Goal: Transaction & Acquisition: Purchase product/service

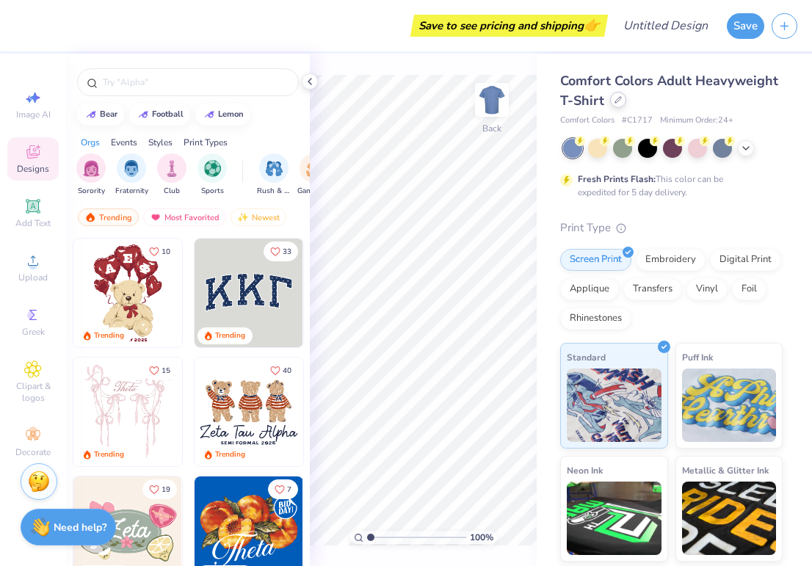
click at [619, 101] on icon at bounding box center [617, 99] width 7 height 7
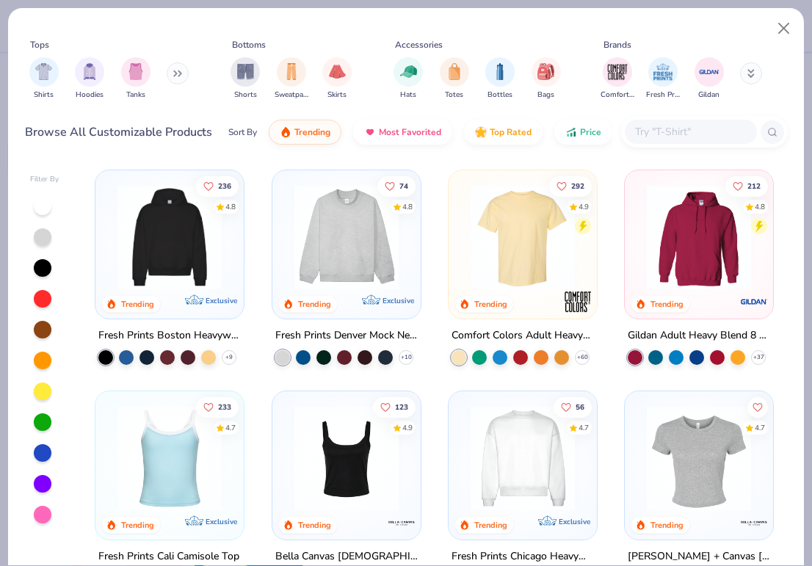
click at [666, 134] on input "text" at bounding box center [689, 131] width 113 height 17
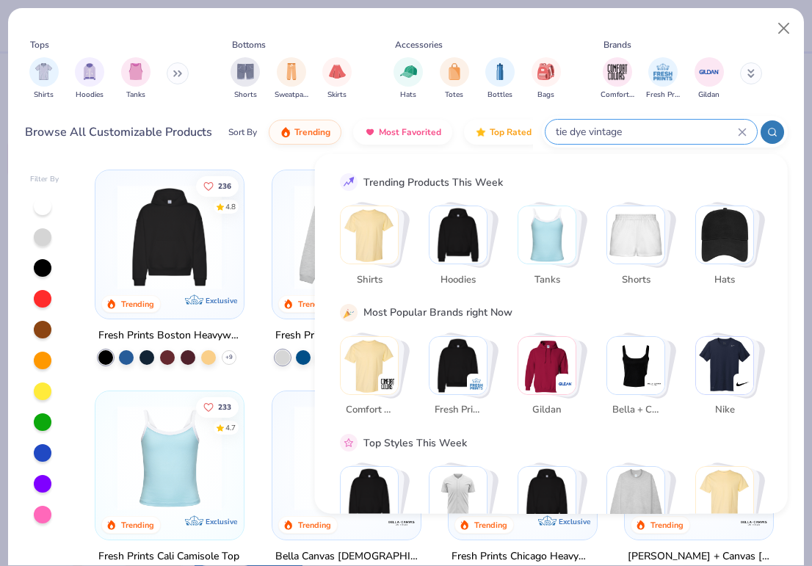
type input "tie dye vintage"
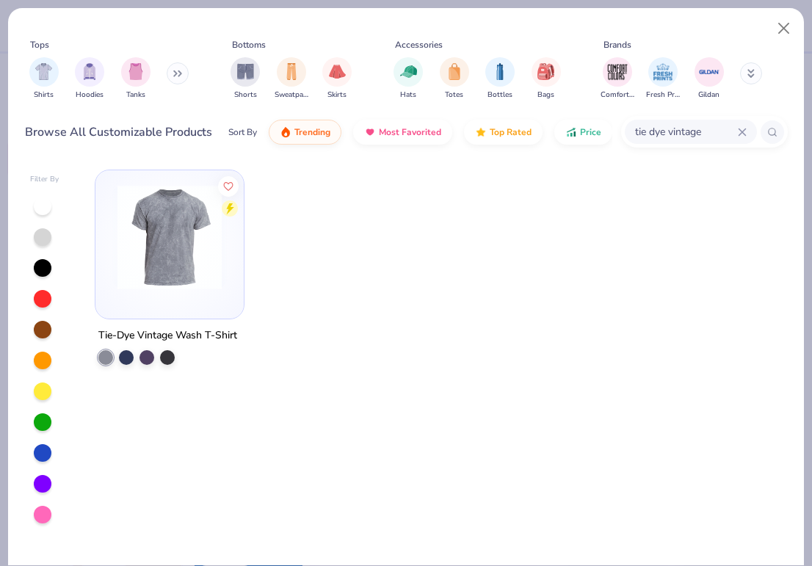
click at [154, 281] on img at bounding box center [169, 237] width 119 height 104
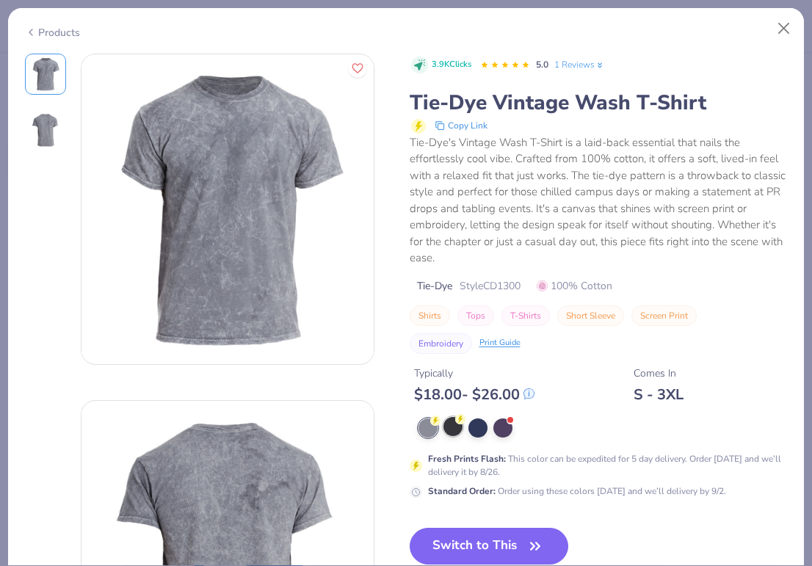
click at [448, 417] on div at bounding box center [452, 426] width 19 height 19
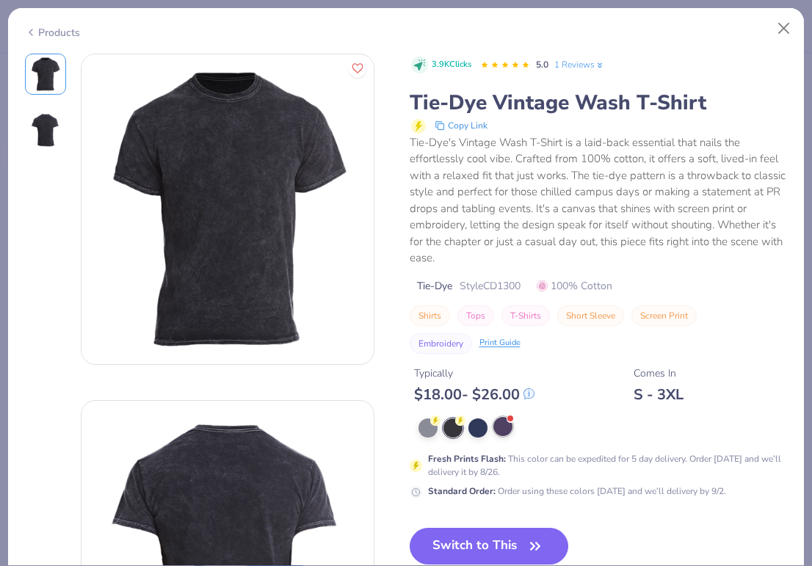
click at [504, 423] on div at bounding box center [502, 426] width 19 height 19
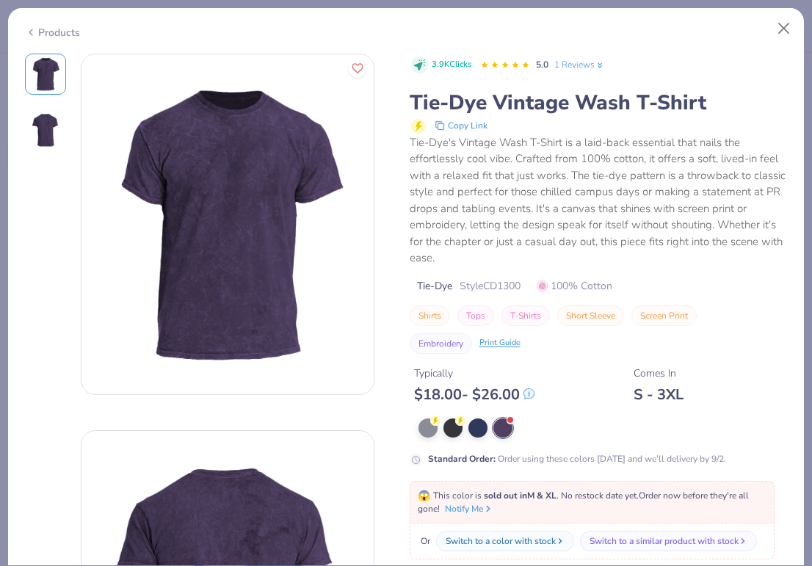
click at [465, 424] on div at bounding box center [602, 427] width 369 height 19
click at [456, 423] on div at bounding box center [452, 426] width 19 height 19
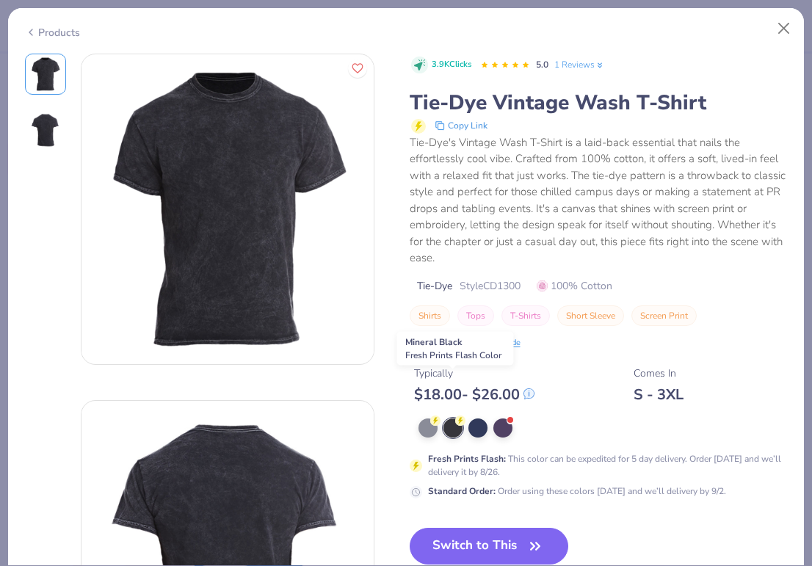
scroll to position [66, 0]
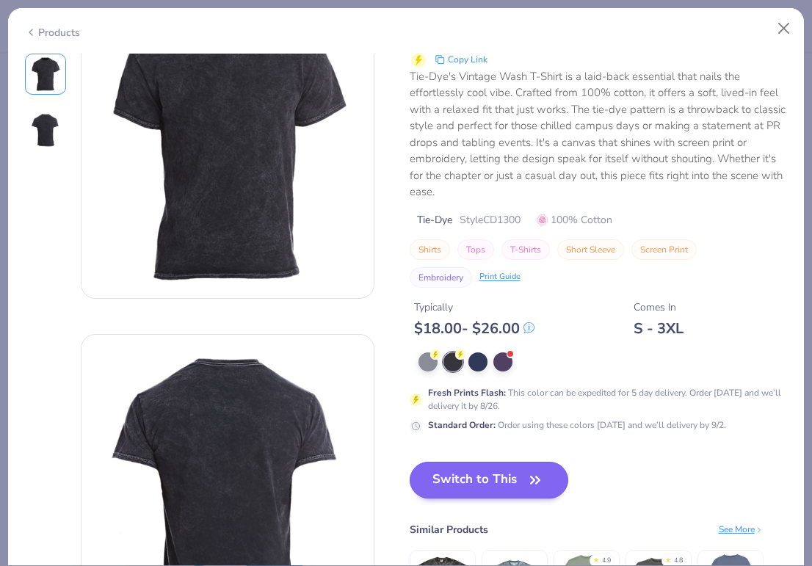
click at [478, 466] on button "Switch to This" at bounding box center [488, 480] width 159 height 37
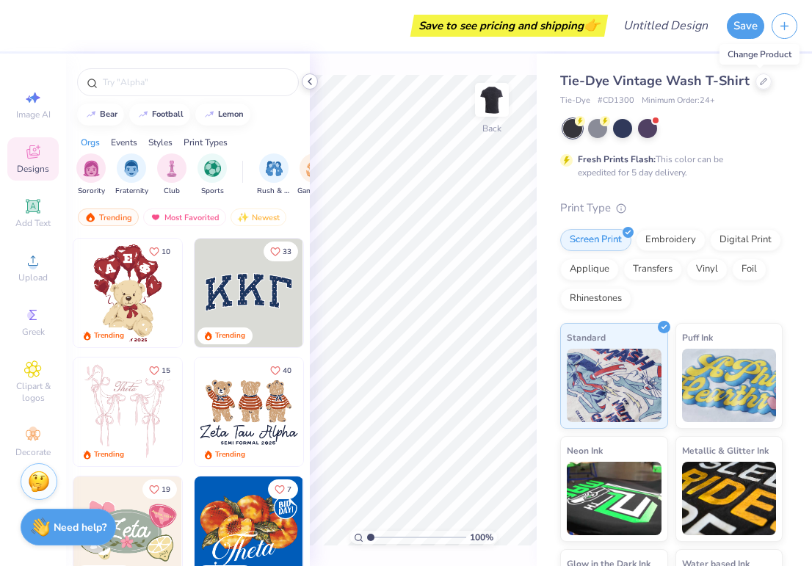
click at [310, 82] on icon at bounding box center [310, 82] width 12 height 12
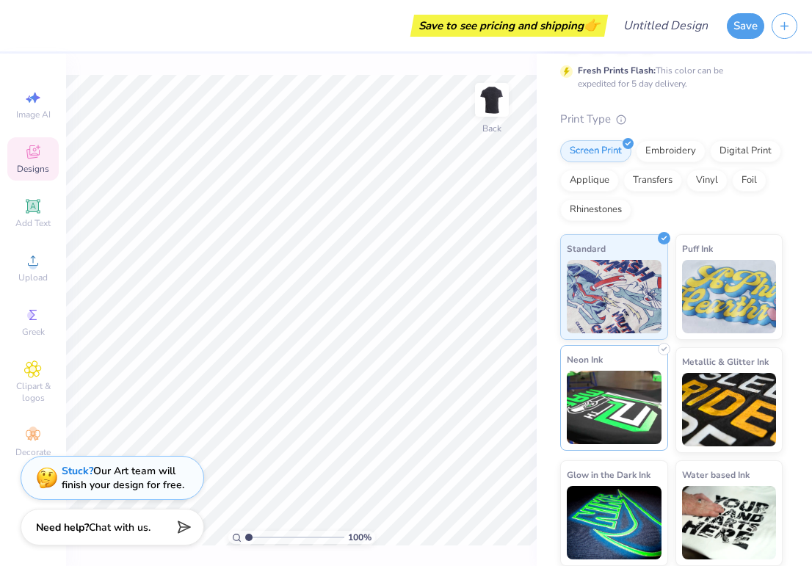
scroll to position [88, 0]
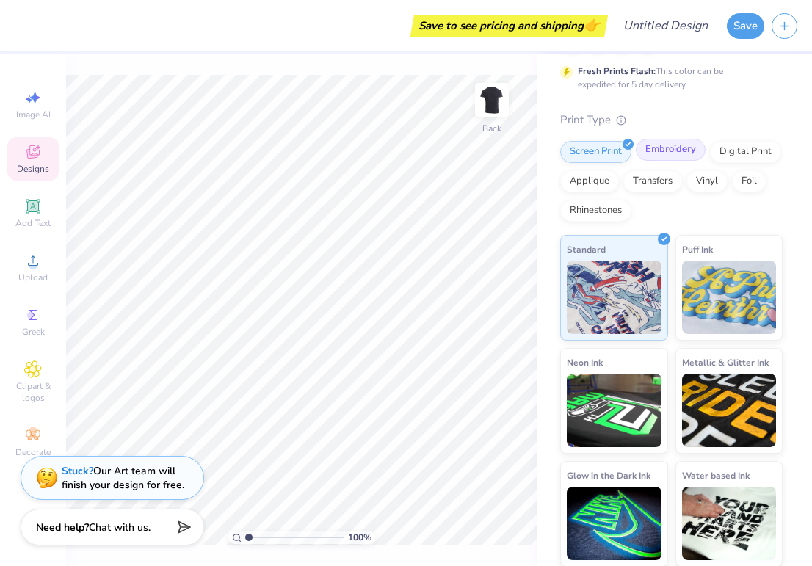
click at [672, 153] on div "Embroidery" at bounding box center [670, 150] width 70 height 22
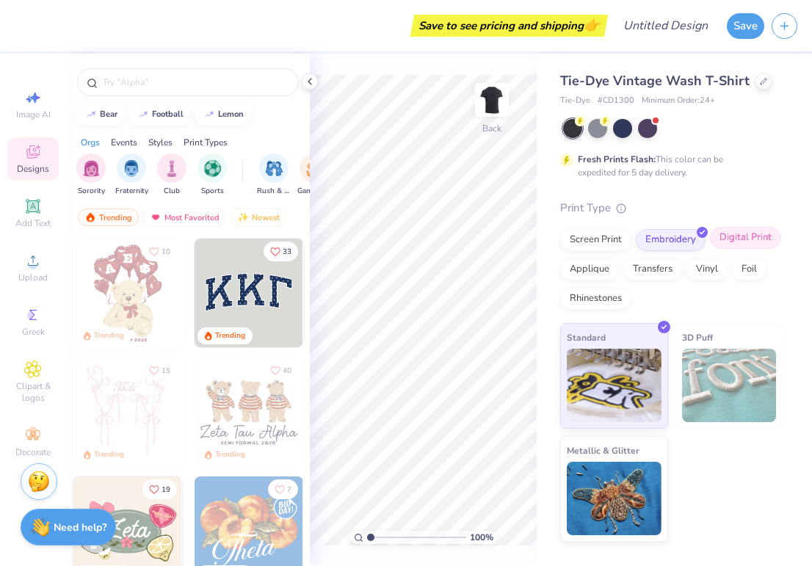
click at [755, 228] on div "Digital Print" at bounding box center [745, 238] width 71 height 22
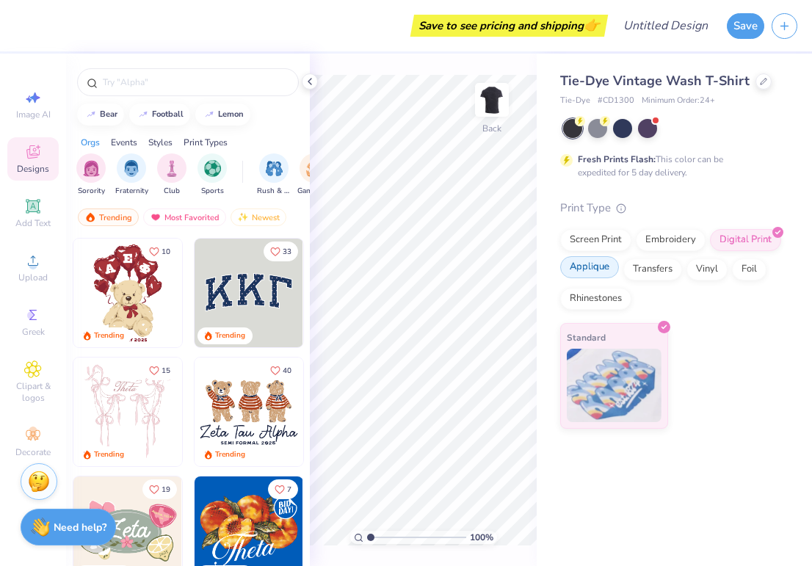
click at [605, 263] on div "Applique" at bounding box center [589, 267] width 59 height 22
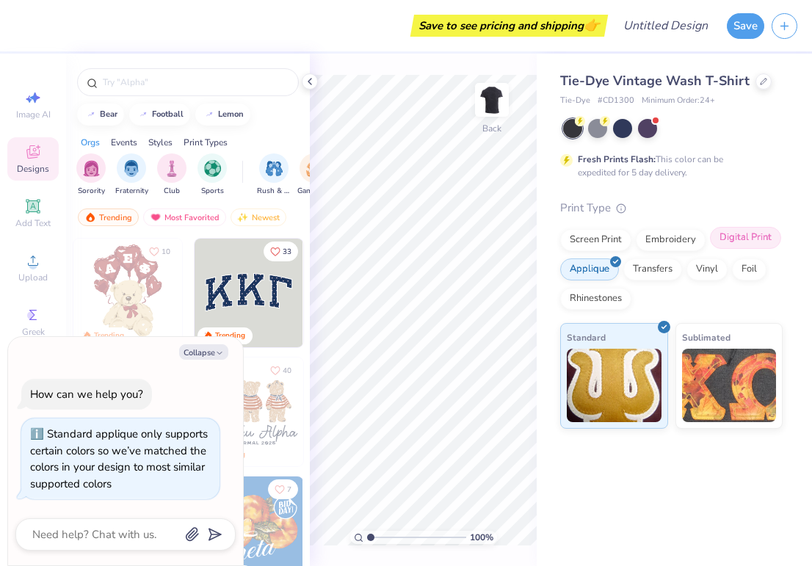
click at [757, 235] on div "Digital Print" at bounding box center [745, 238] width 71 height 22
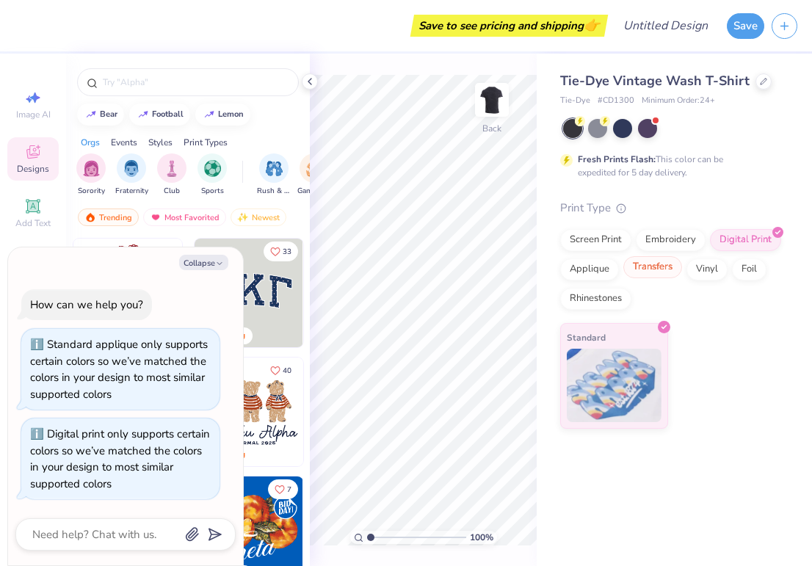
click at [659, 265] on div "Transfers" at bounding box center [652, 267] width 59 height 22
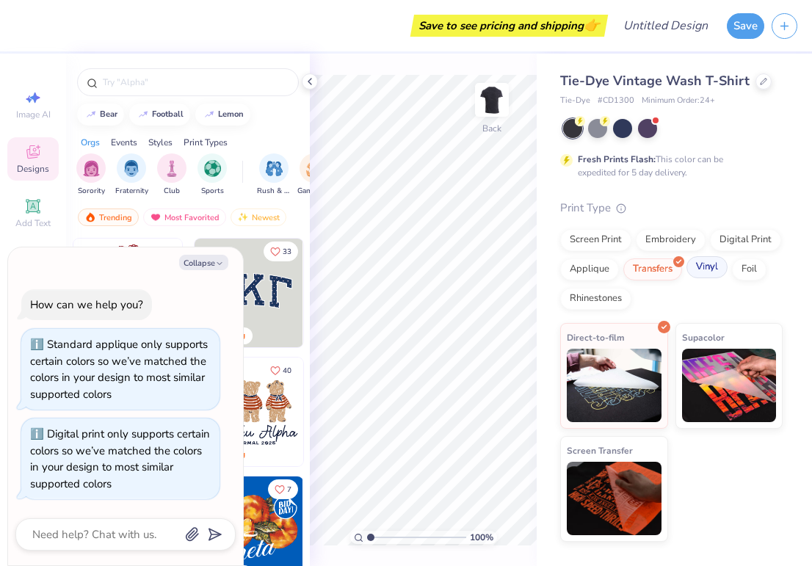
click at [705, 268] on div "Vinyl" at bounding box center [706, 267] width 41 height 22
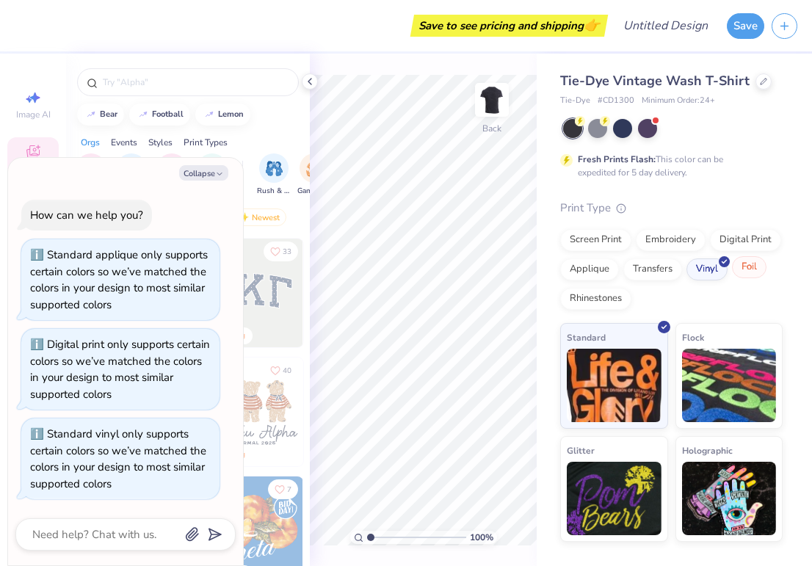
click at [746, 269] on div "Foil" at bounding box center [749, 267] width 34 height 22
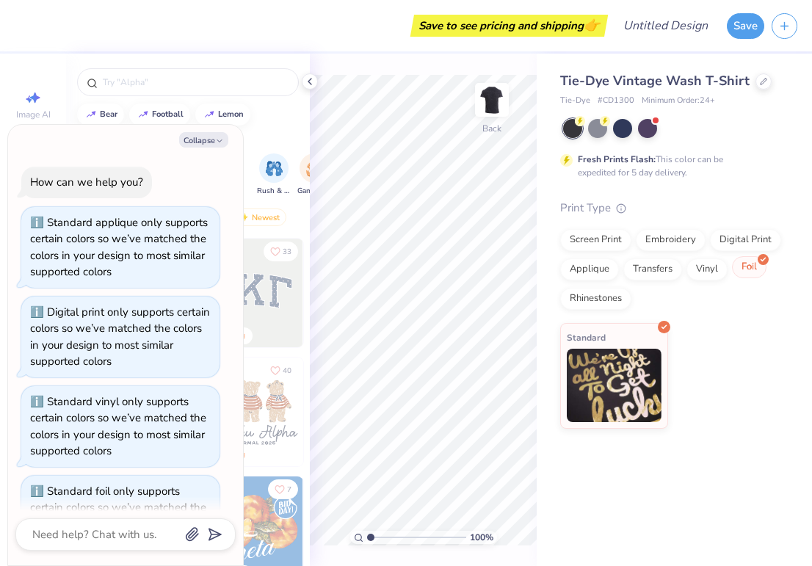
scroll to position [51, 0]
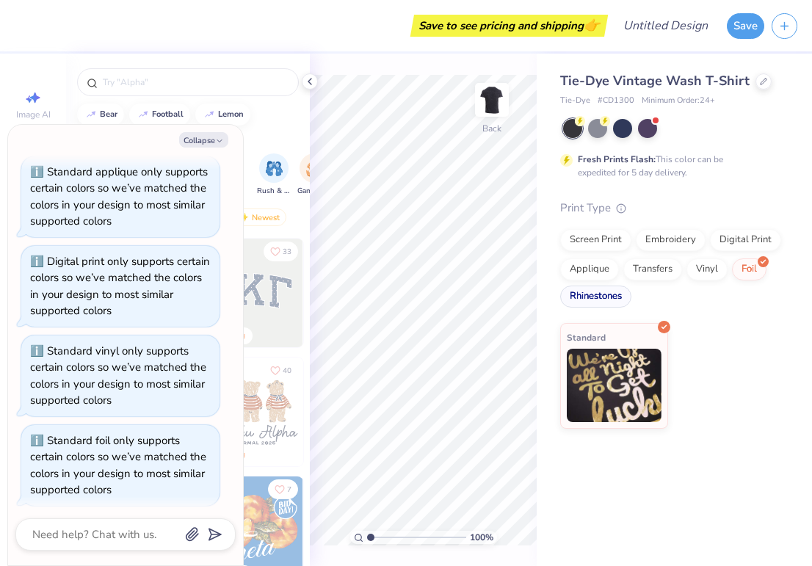
click at [596, 295] on div "Rhinestones" at bounding box center [595, 296] width 71 height 22
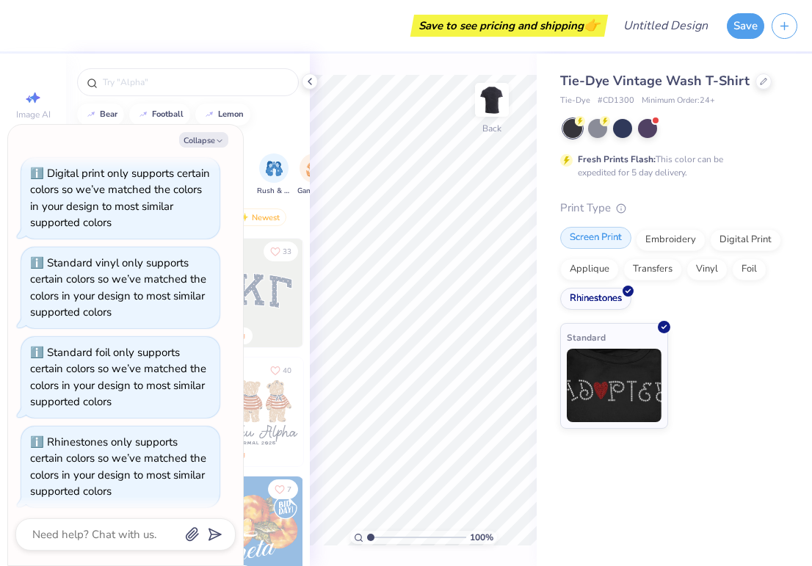
click at [597, 241] on div "Screen Print" at bounding box center [595, 238] width 71 height 22
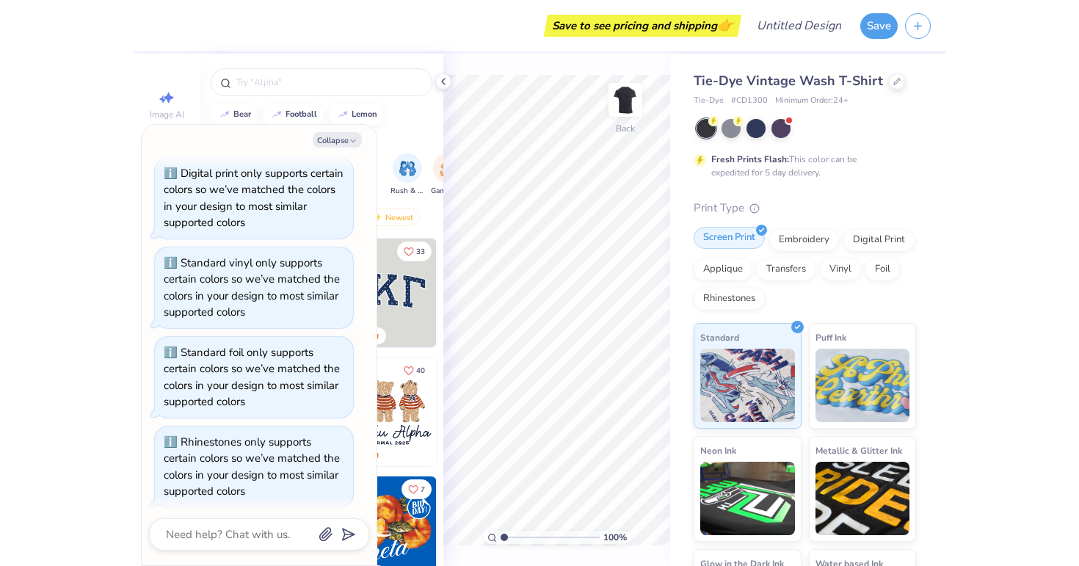
scroll to position [227, 0]
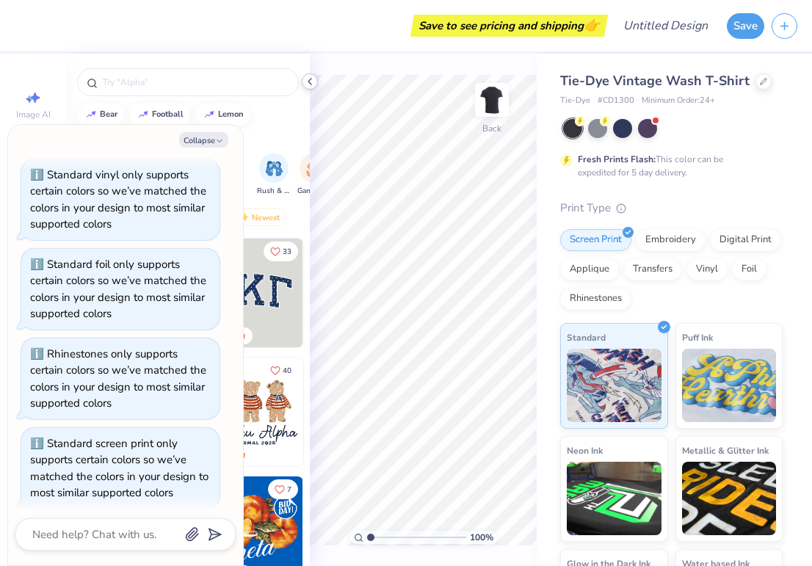
click at [303, 84] on div at bounding box center [310, 81] width 16 height 16
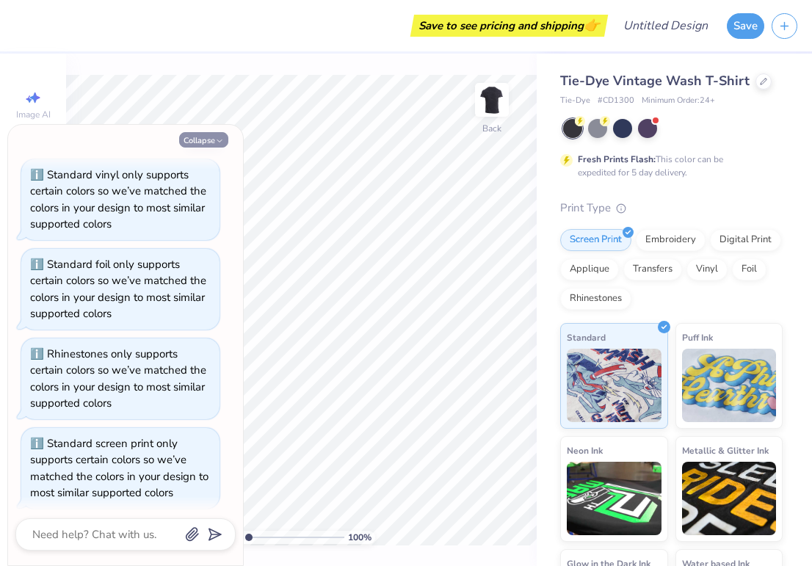
click at [222, 141] on icon "button" at bounding box center [219, 140] width 9 height 9
type textarea "x"
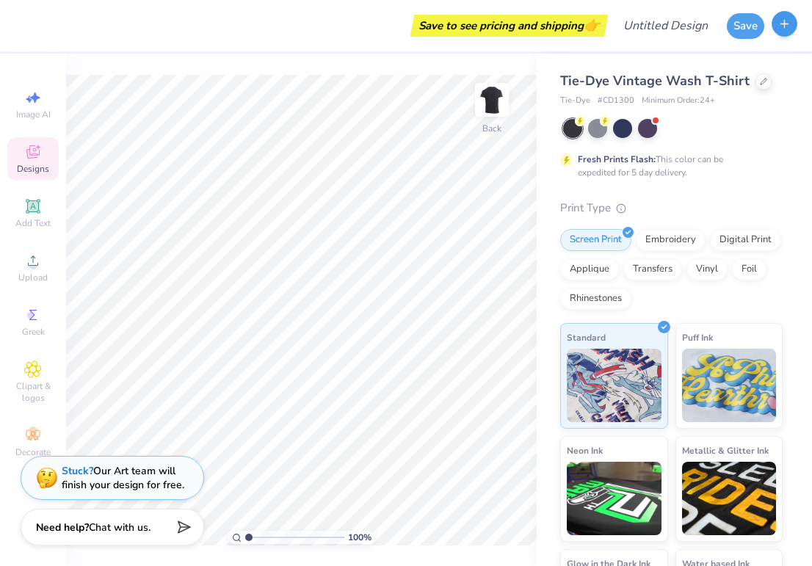
click at [777, 21] on button "button" at bounding box center [784, 24] width 26 height 26
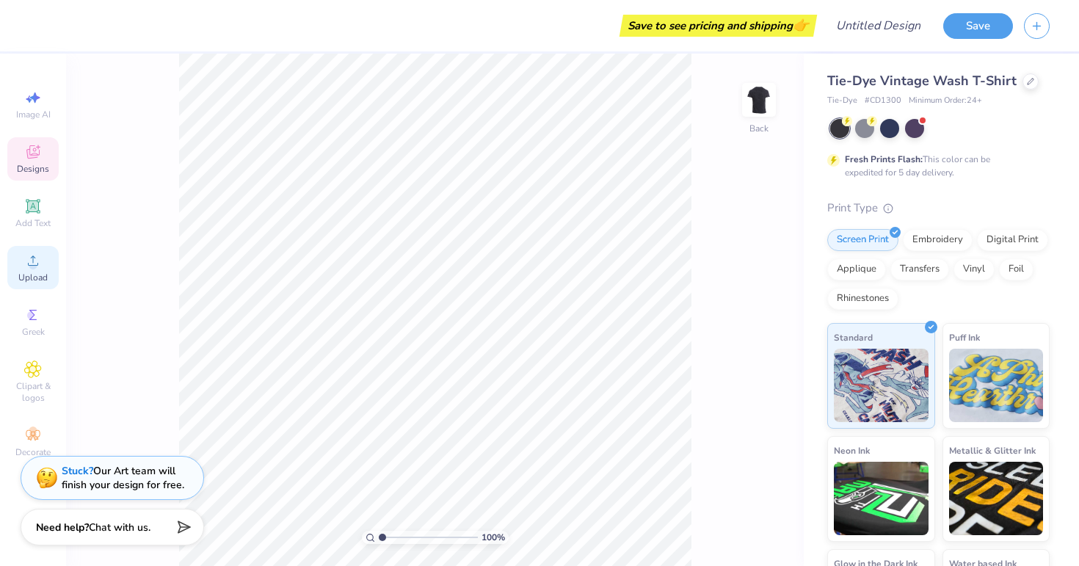
click at [46, 270] on div "Upload" at bounding box center [32, 267] width 51 height 43
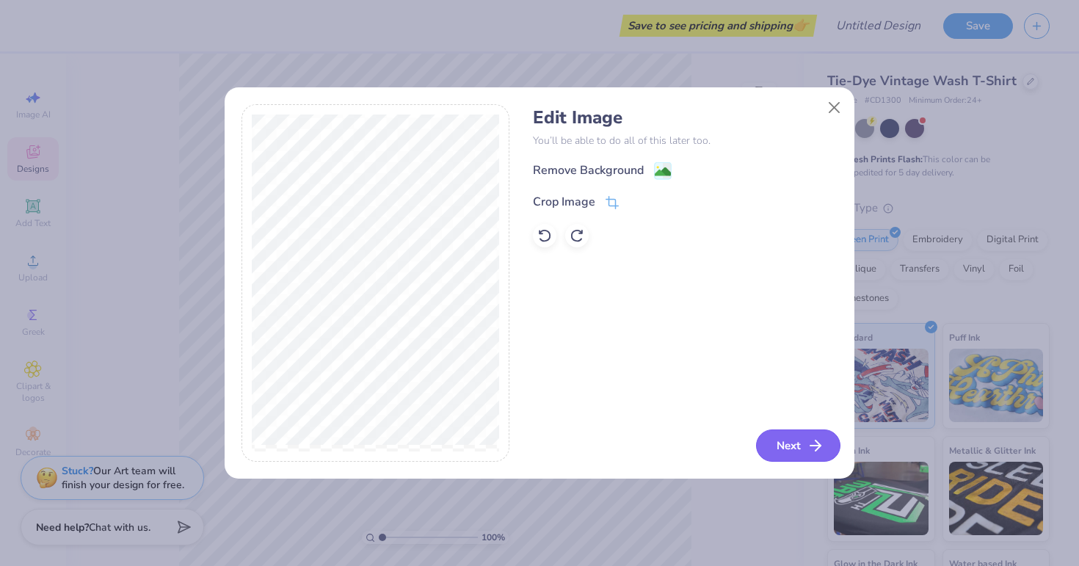
click at [793, 445] on button "Next" at bounding box center [798, 445] width 84 height 32
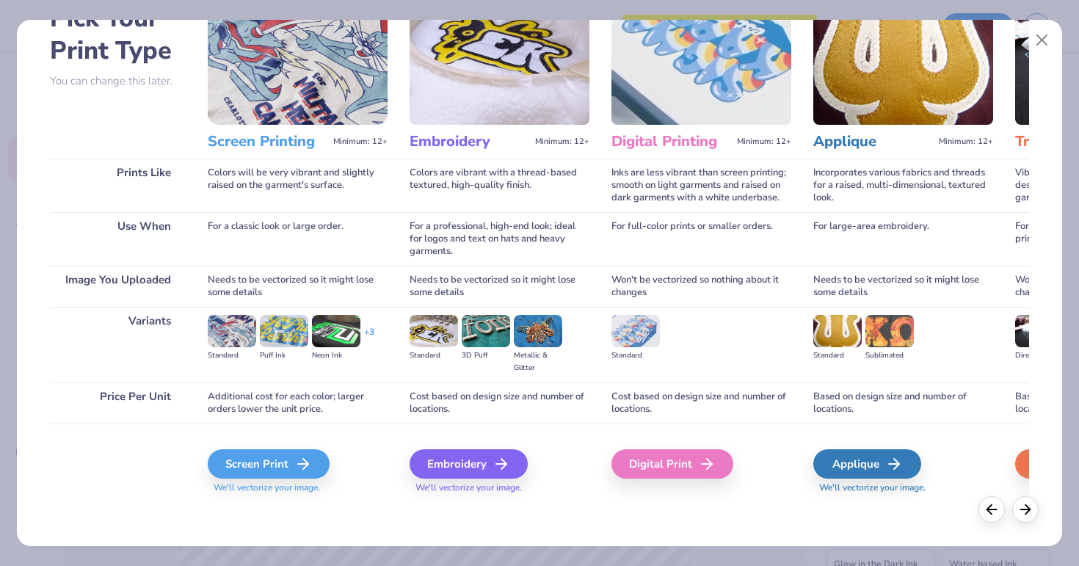
scroll to position [92, 0]
click at [278, 463] on div "Screen Print" at bounding box center [271, 463] width 122 height 29
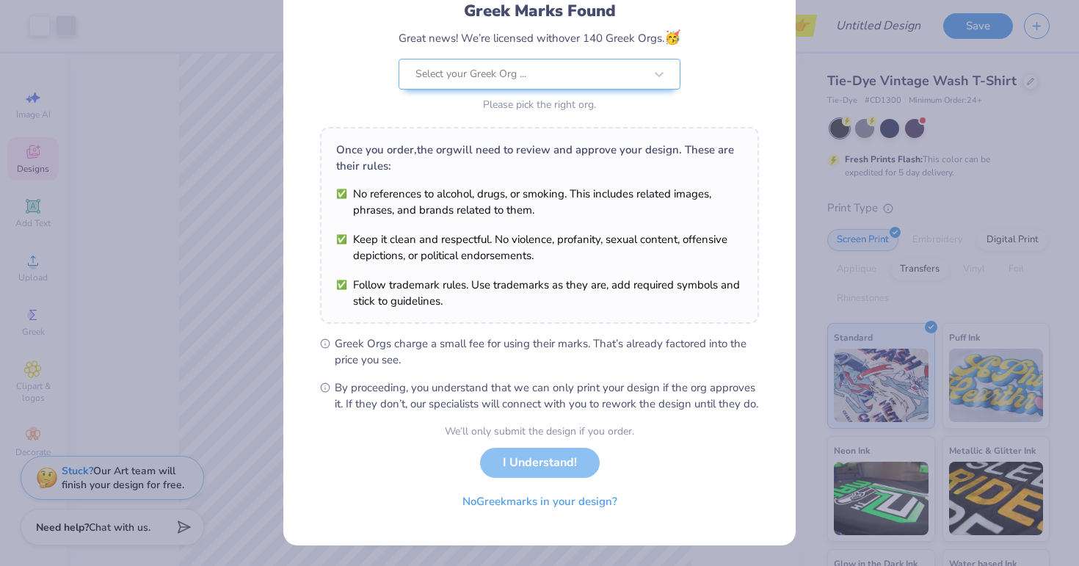
scroll to position [98, 0]
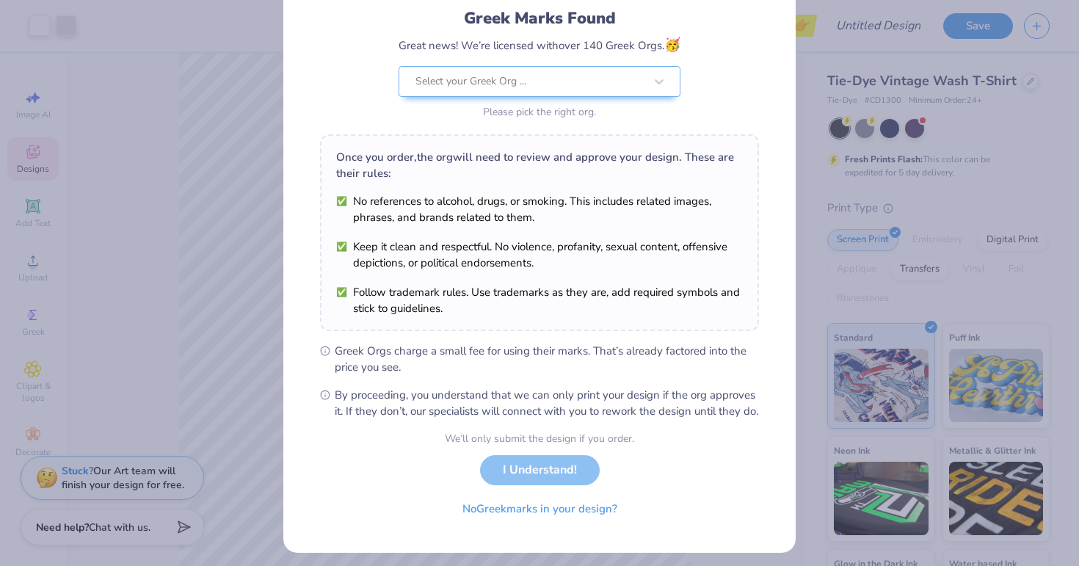
click at [559, 488] on div "We’ll only submit the design if you order. I Understand! No Greek marks in your…" at bounding box center [539, 477] width 189 height 92
click at [552, 520] on button "No Greek marks in your design?" at bounding box center [540, 505] width 180 height 30
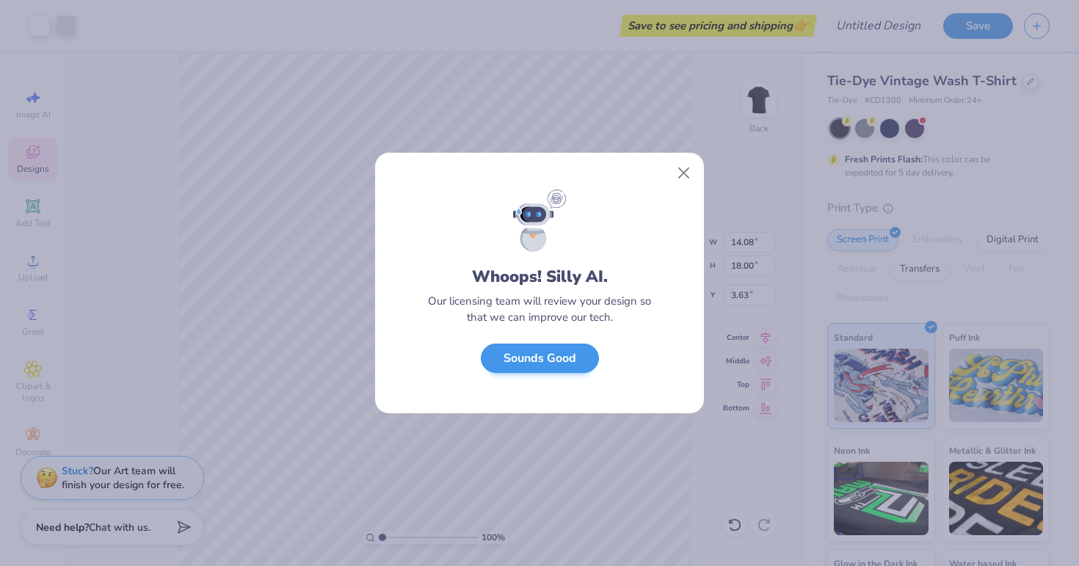
click at [555, 359] on button "Sounds Good" at bounding box center [540, 358] width 118 height 30
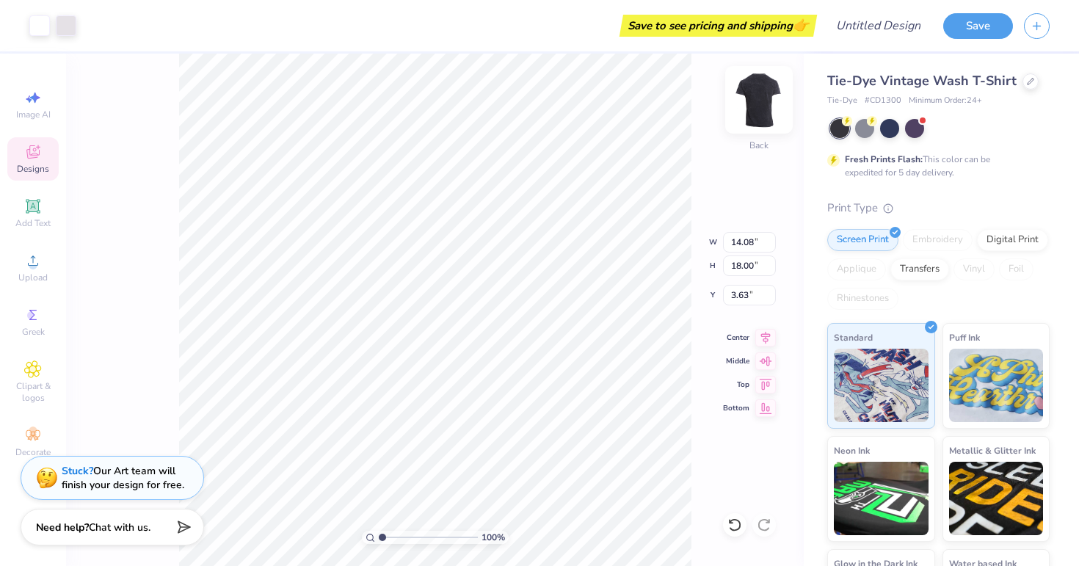
click at [765, 106] on img at bounding box center [758, 99] width 59 height 59
type input "10.44"
type input "13.34"
type input "3.28"
type input "11.66"
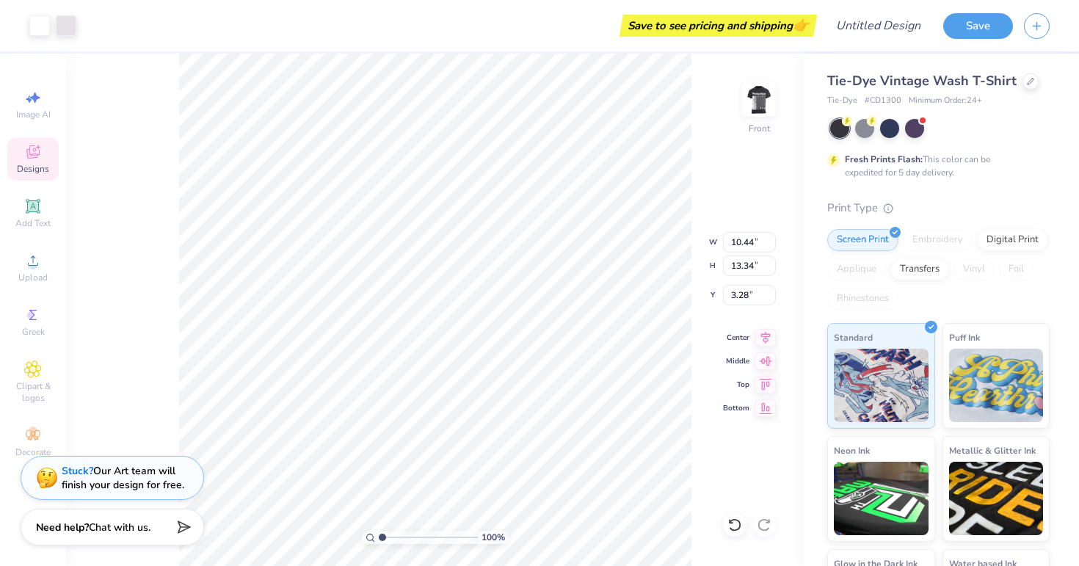
type input "14.90"
type input "11.59"
type input "14.82"
type input "3.24"
click at [702, 240] on div "100 % Front W 11.59 11.59 " H 14.82 14.82 " Y 3.24 3.24 " Center Middle Top Bot…" at bounding box center [434, 310] width 737 height 512
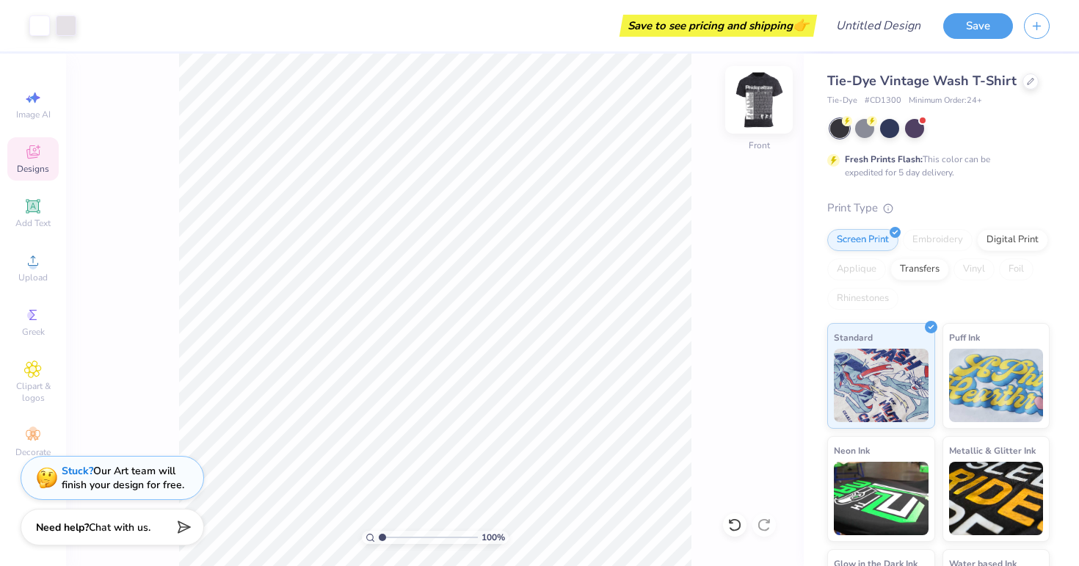
click at [761, 99] on img at bounding box center [758, 99] width 59 height 59
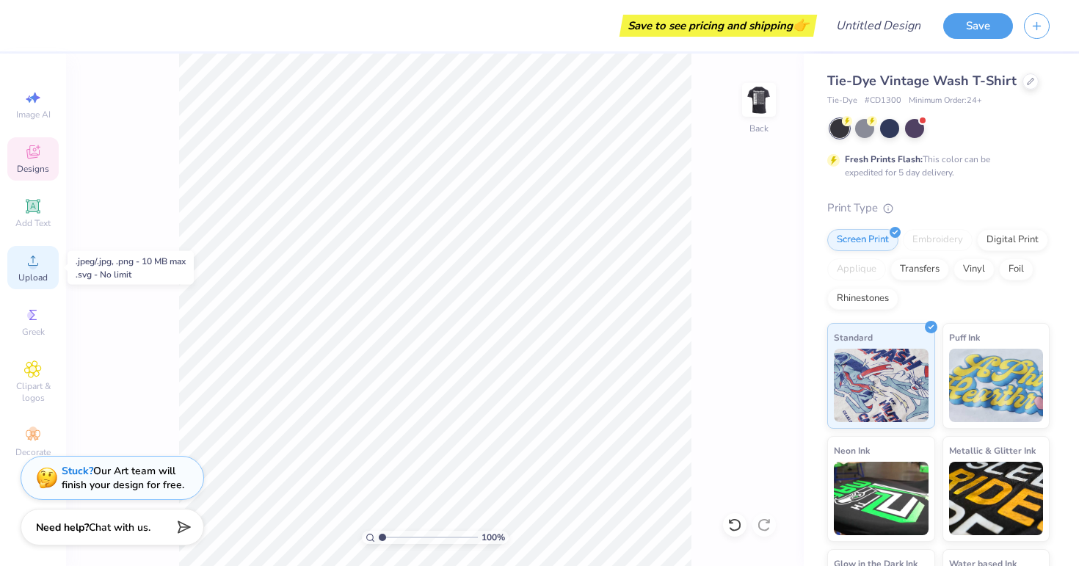
click at [32, 269] on div "Upload" at bounding box center [32, 267] width 51 height 43
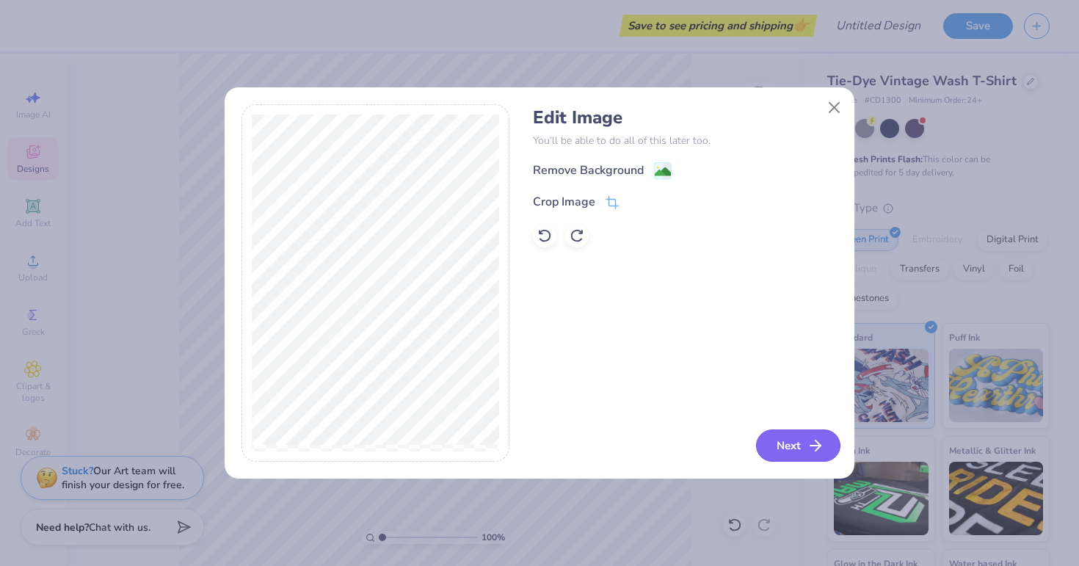
click at [811, 445] on button "Next" at bounding box center [798, 445] width 84 height 32
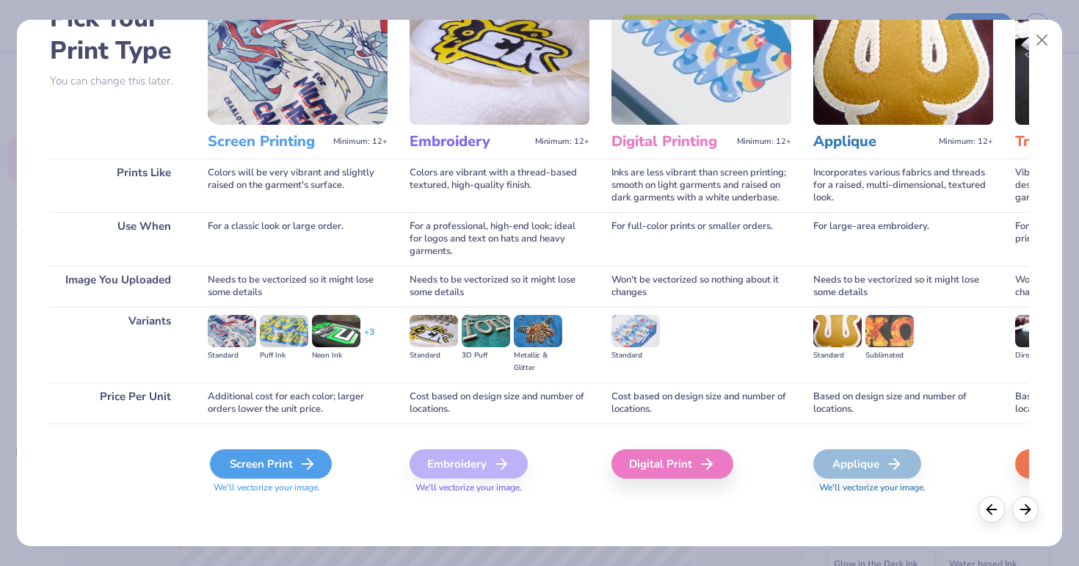
scroll to position [92, 0]
click at [286, 467] on div "Screen Print" at bounding box center [271, 463] width 122 height 29
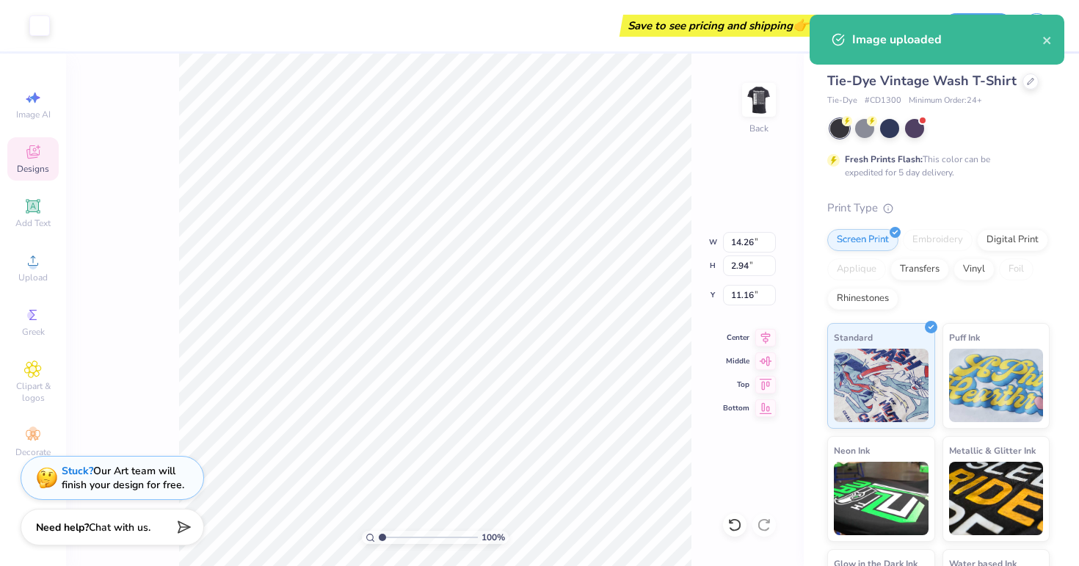
type input "3.74"
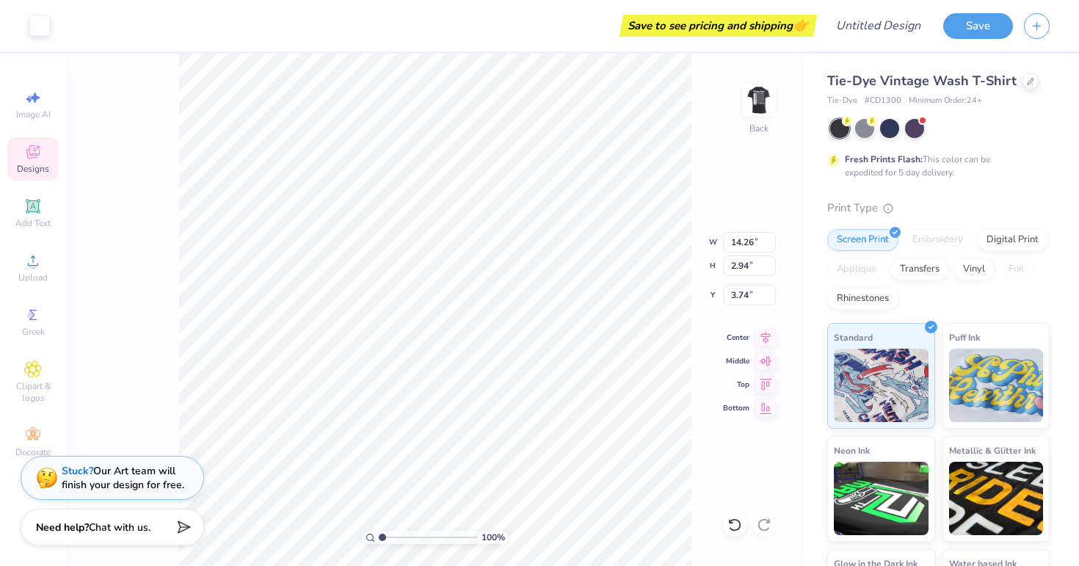
type input "10.23"
type input "2.11"
type input "3.52"
type input "8.87"
type input "1.83"
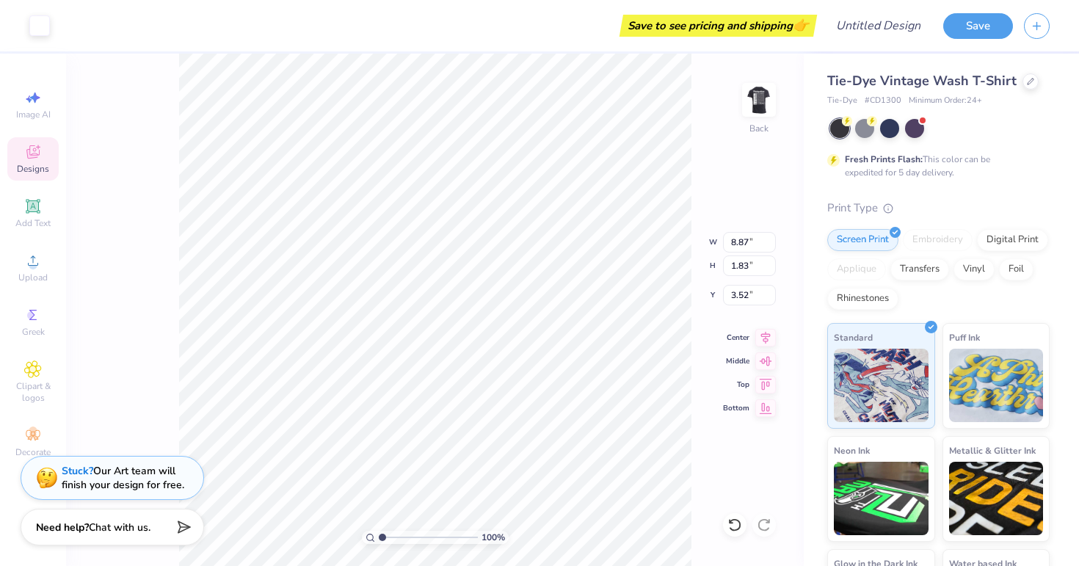
type input "3.34"
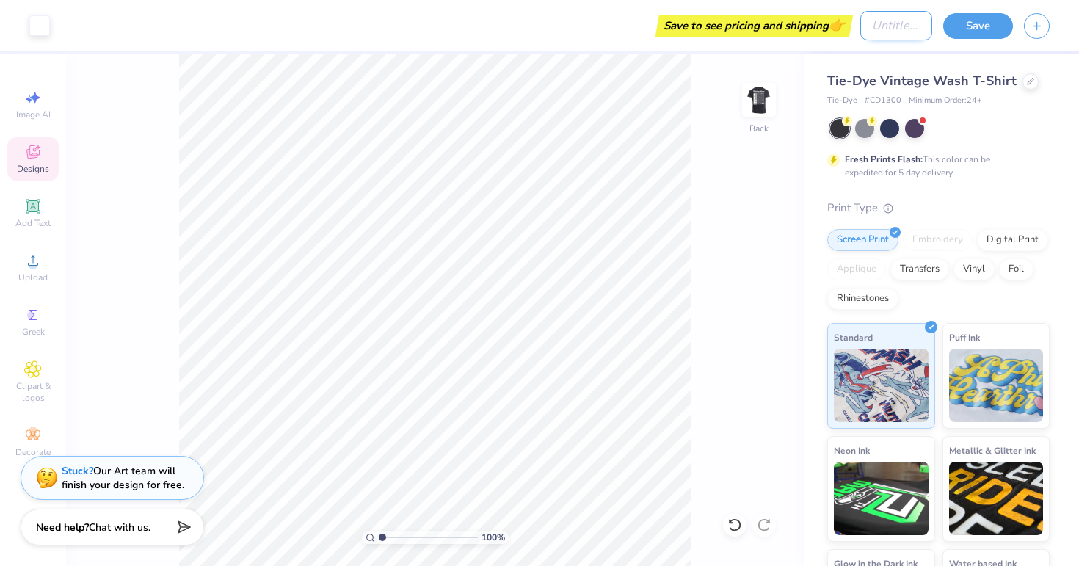
click at [811, 34] on input "Design Title" at bounding box center [896, 25] width 72 height 29
type input "Fall 2025 Recruitment shirt"
click at [811, 26] on button "Save" at bounding box center [978, 24] width 70 height 26
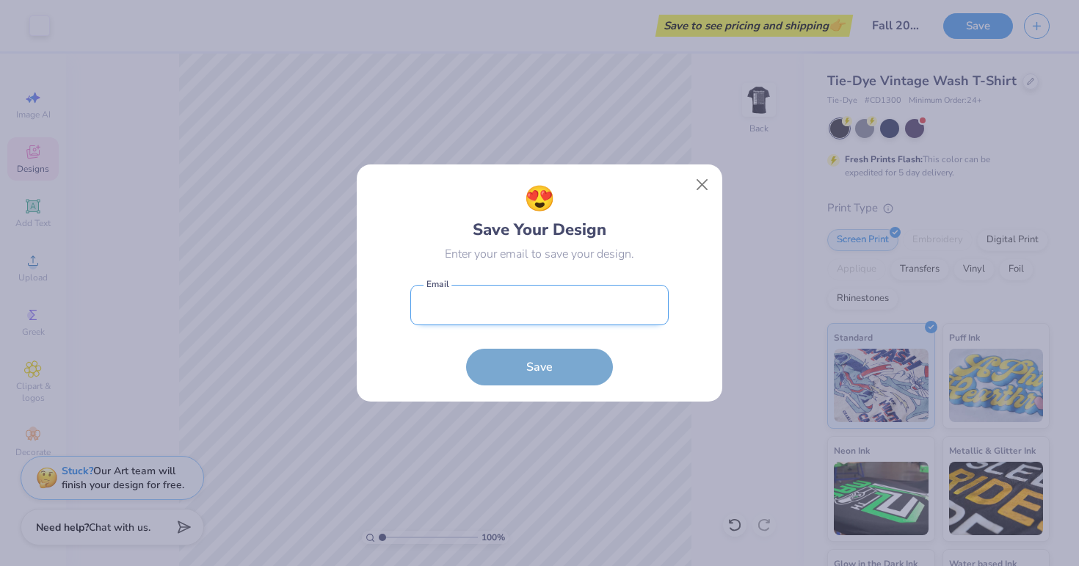
click at [589, 303] on input "email" at bounding box center [539, 305] width 258 height 40
type input "m"
type input "[EMAIL_ADDRESS][DOMAIN_NAME]"
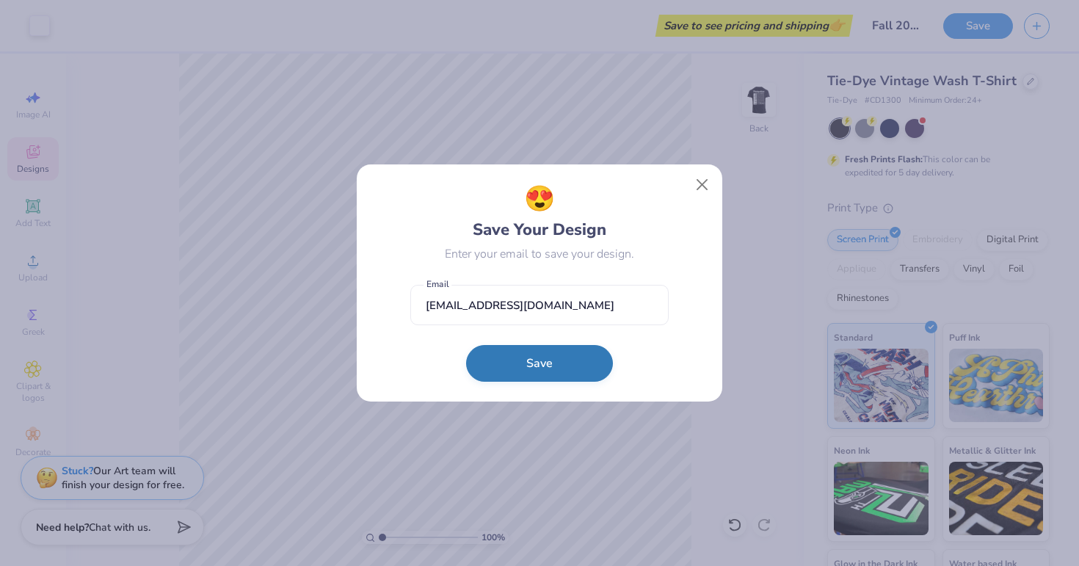
click at [539, 357] on button "Save" at bounding box center [539, 363] width 147 height 37
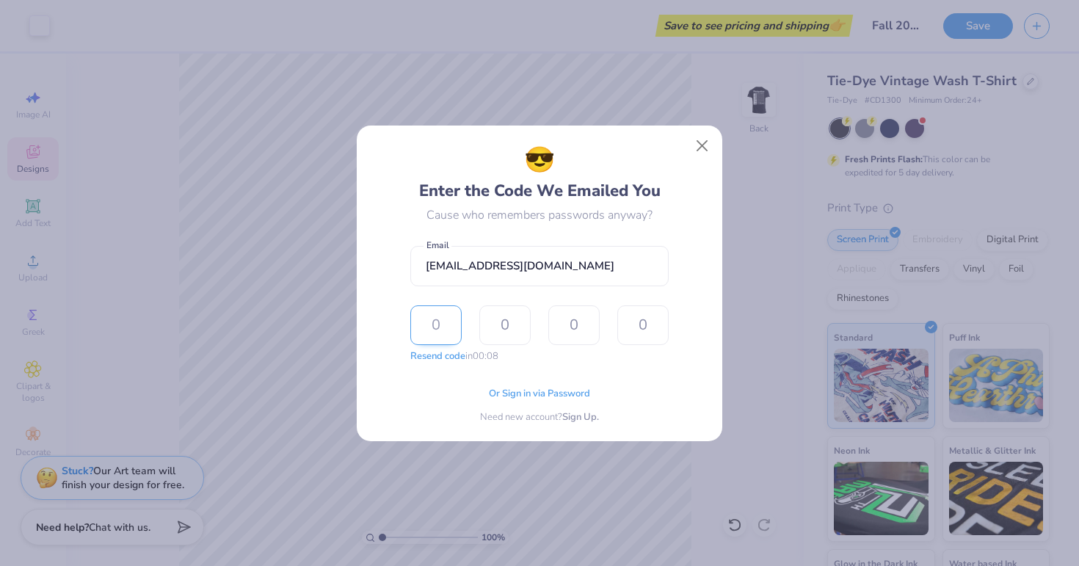
type input "7"
type input "4"
type input "7"
type input "9"
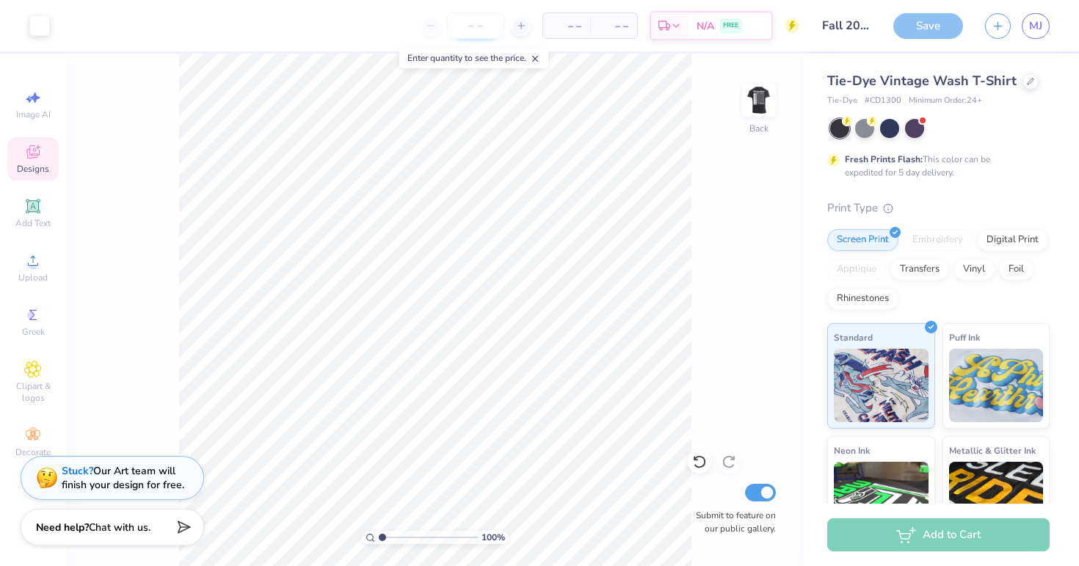
click at [487, 23] on input "number" at bounding box center [475, 25] width 57 height 26
type input "30"
click at [530, 23] on div at bounding box center [521, 26] width 20 height 20
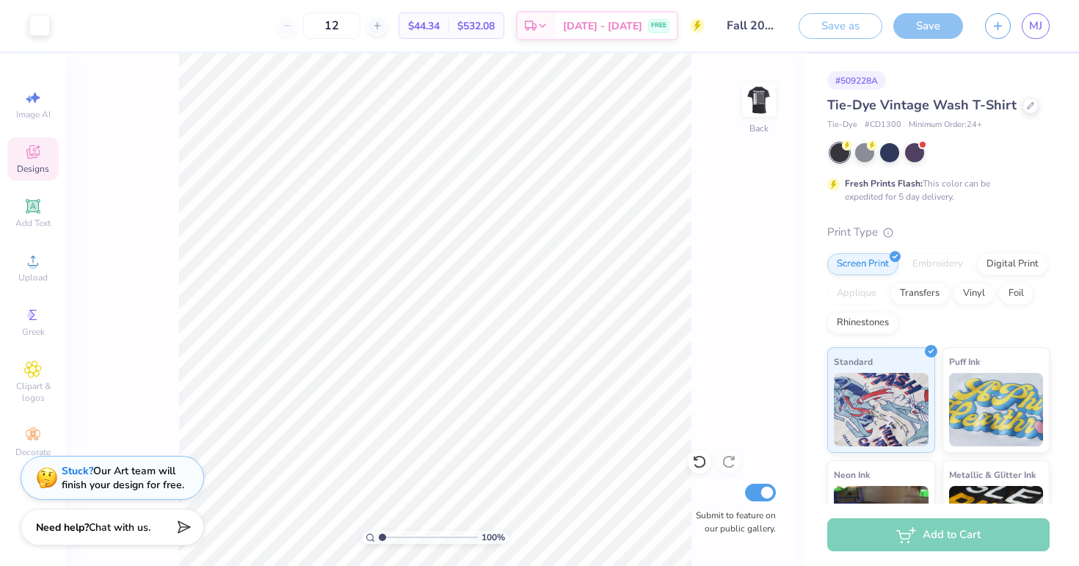
click at [459, 25] on div "$44.34 Per Item $532.08 Total" at bounding box center [451, 25] width 106 height 26
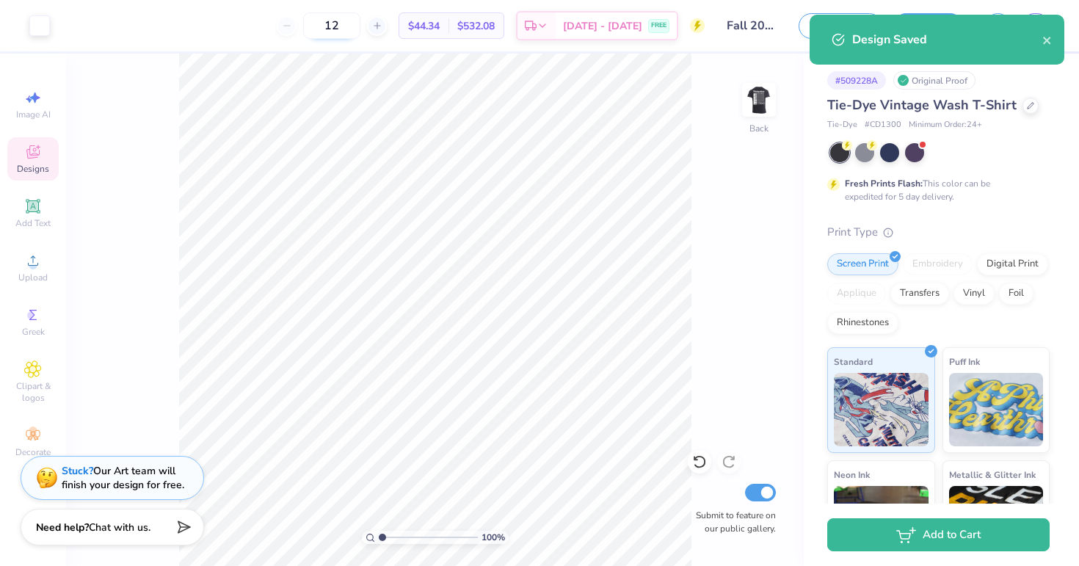
click at [360, 22] on input "12" at bounding box center [331, 25] width 57 height 26
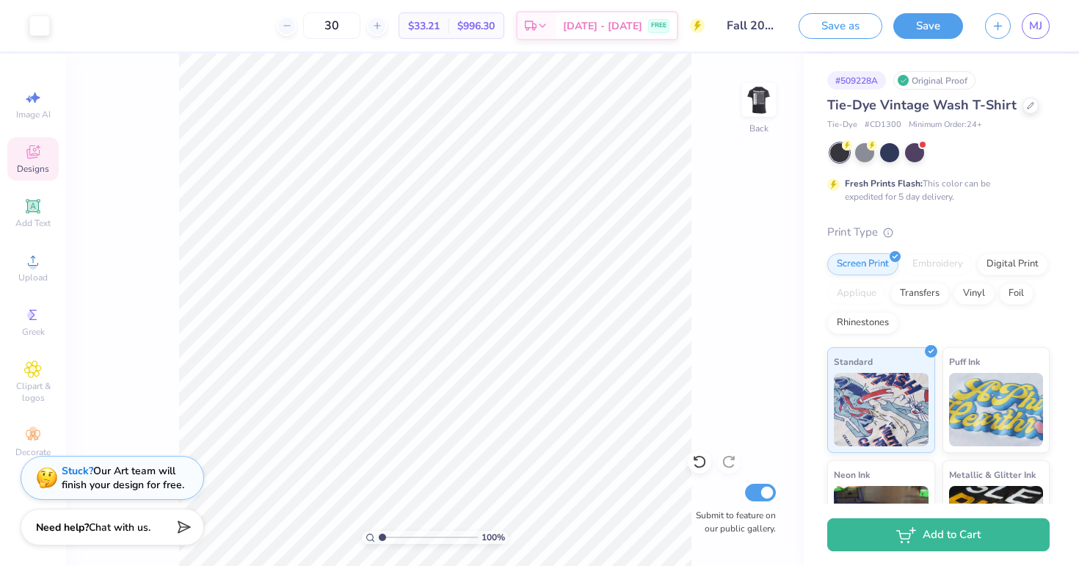
type input "3"
type input "4"
type input "5"
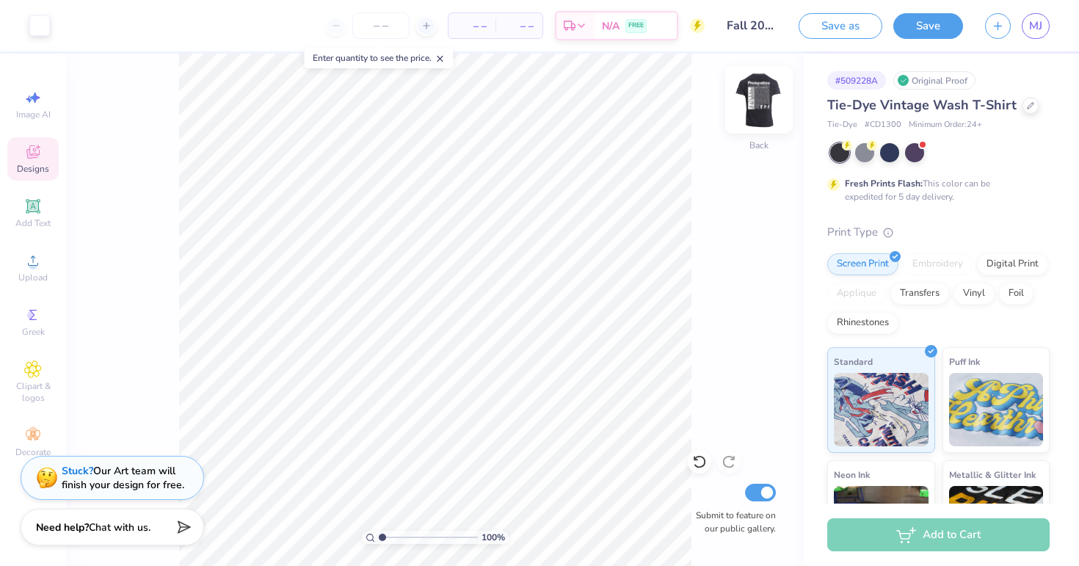
click at [751, 114] on img at bounding box center [758, 99] width 59 height 59
click at [811, 103] on div at bounding box center [1030, 104] width 16 height 16
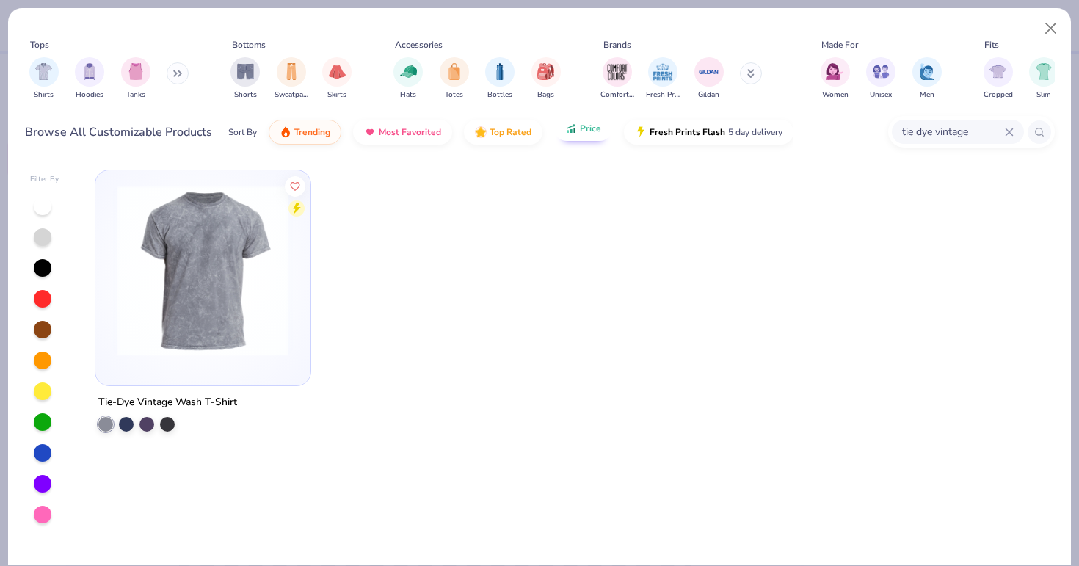
click at [580, 129] on span "Price" at bounding box center [590, 129] width 21 height 12
click at [811, 128] on input "tie dye vintage" at bounding box center [952, 131] width 104 height 17
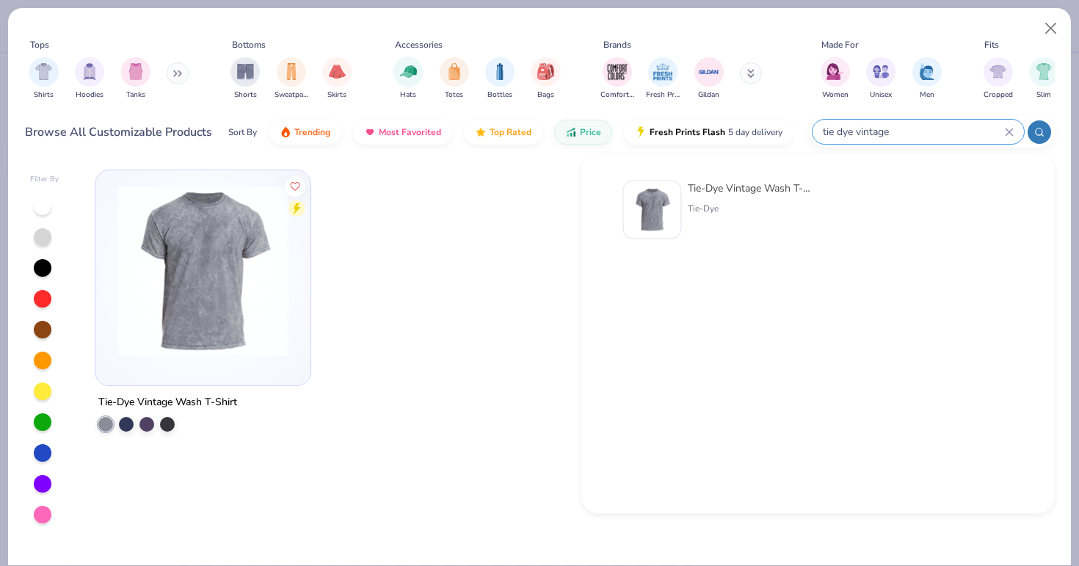
click at [811, 129] on input "tie dye vintage" at bounding box center [912, 131] width 183 height 17
click at [811, 128] on icon at bounding box center [1008, 131] width 7 height 7
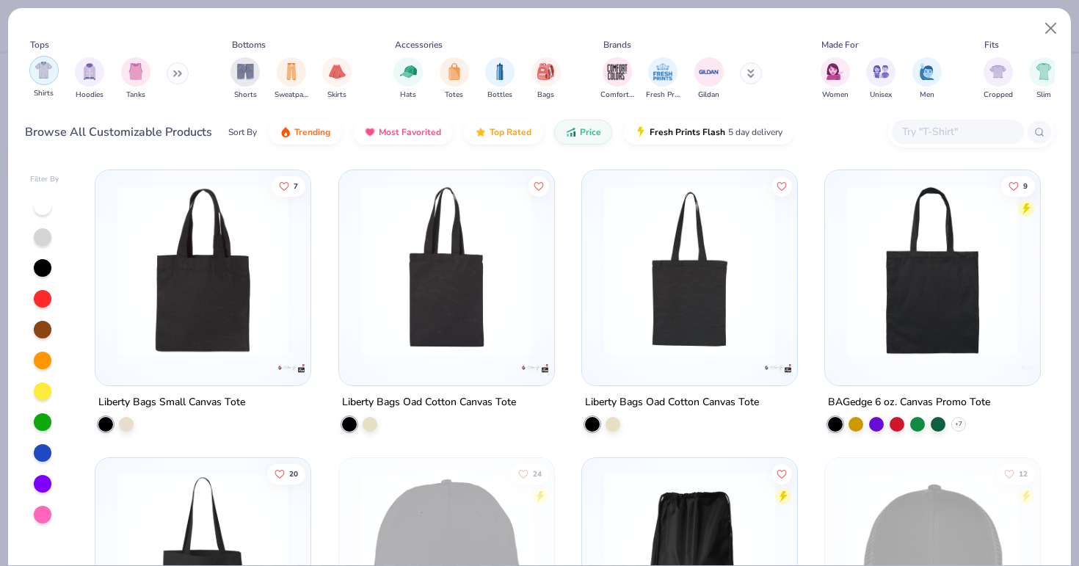
click at [46, 73] on img "filter for Shirts" at bounding box center [43, 70] width 17 height 17
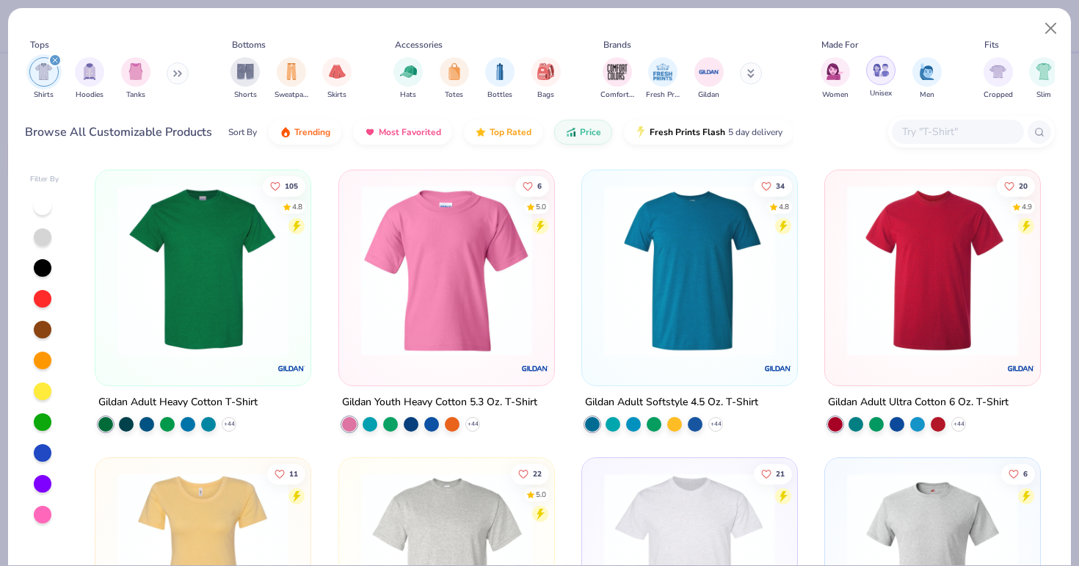
click at [811, 65] on img "filter for Unisex" at bounding box center [881, 70] width 17 height 17
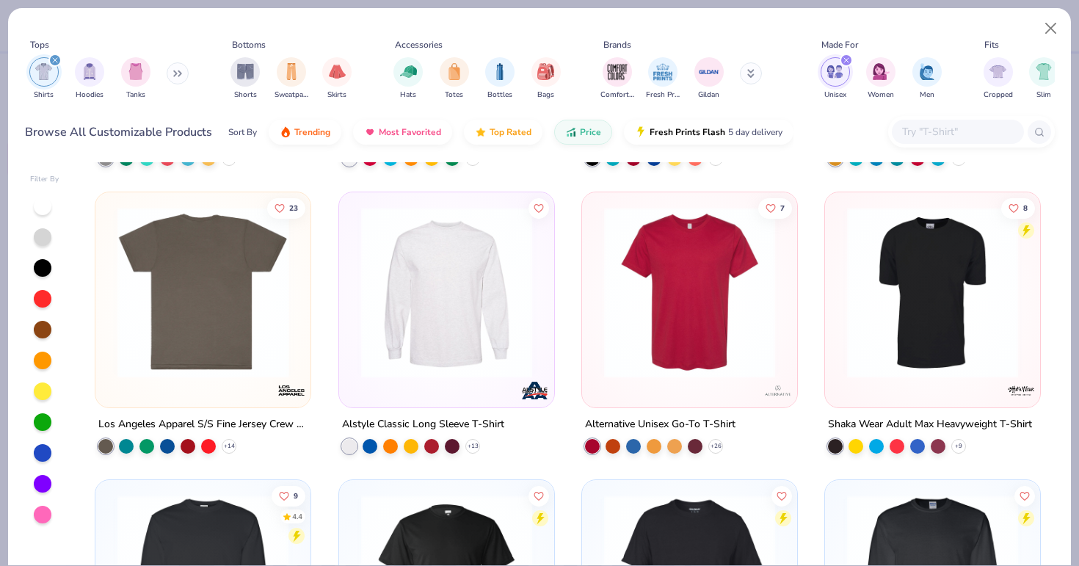
scroll to position [843, 0]
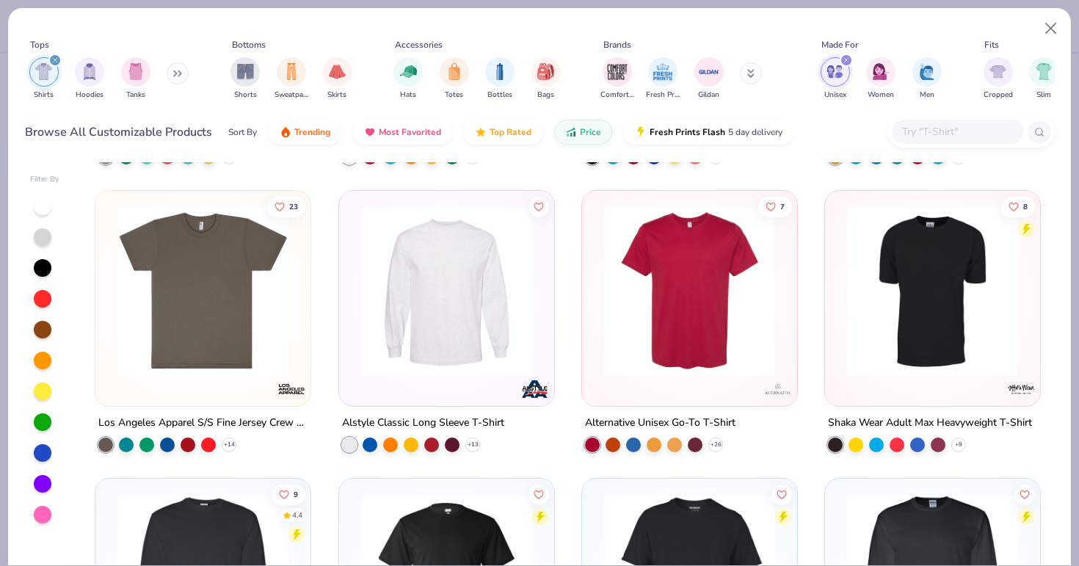
click at [248, 266] on div at bounding box center [18, 290] width 558 height 171
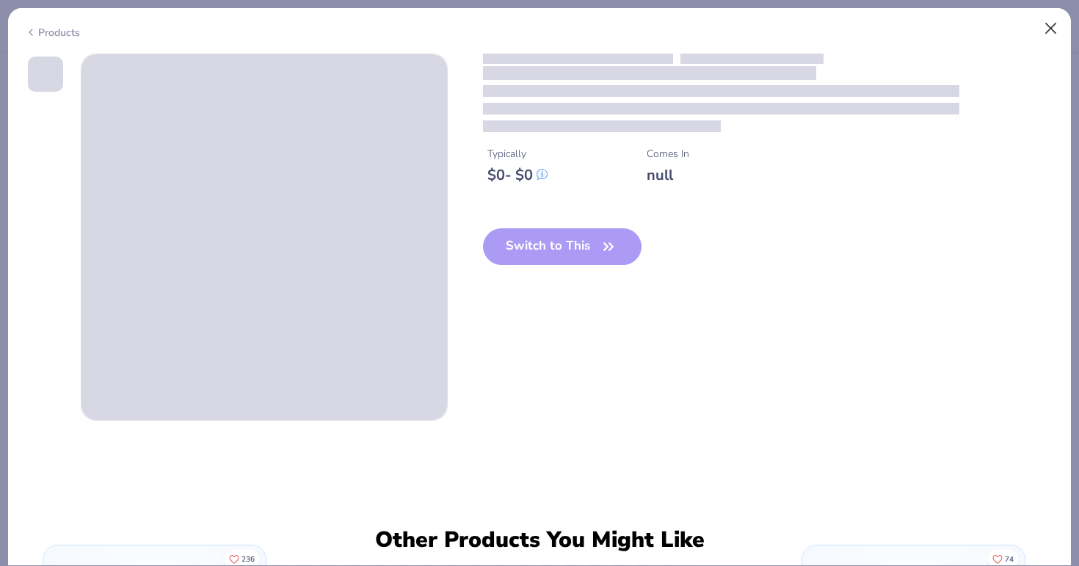
click at [811, 34] on button "Close" at bounding box center [1051, 29] width 28 height 28
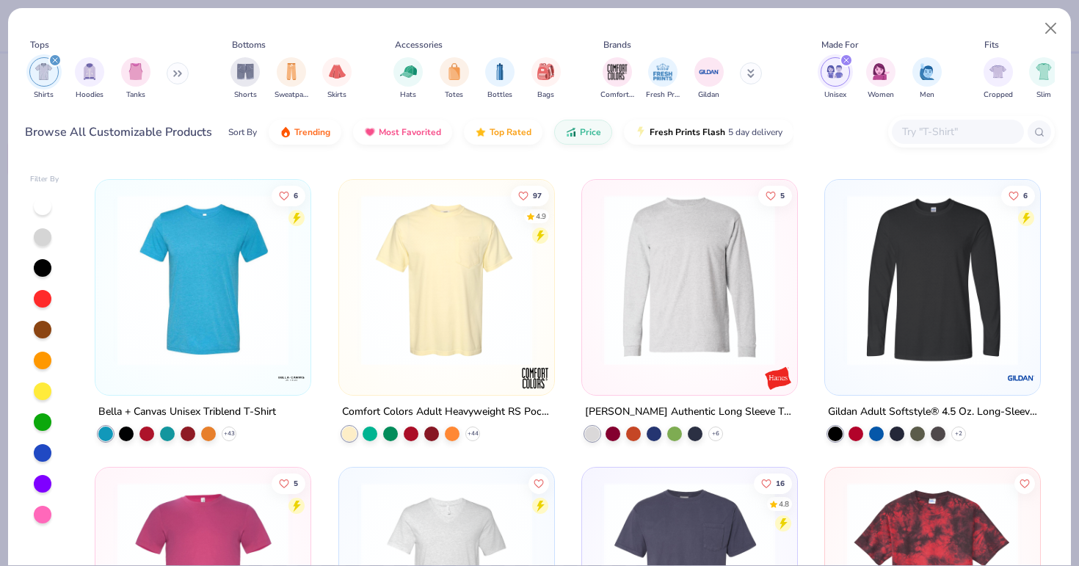
scroll to position [2028, 0]
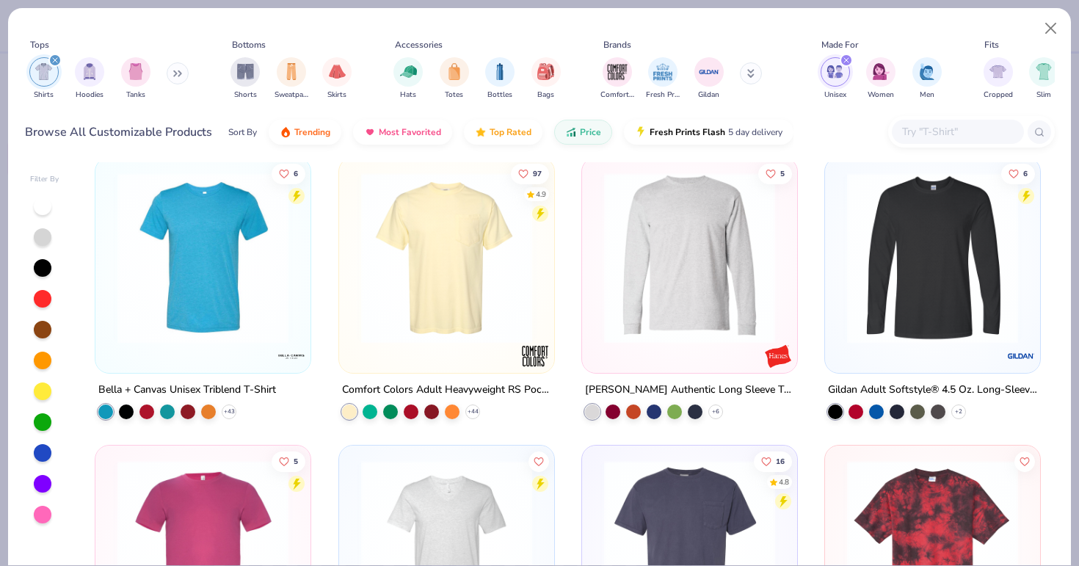
click at [508, 244] on img at bounding box center [447, 257] width 186 height 171
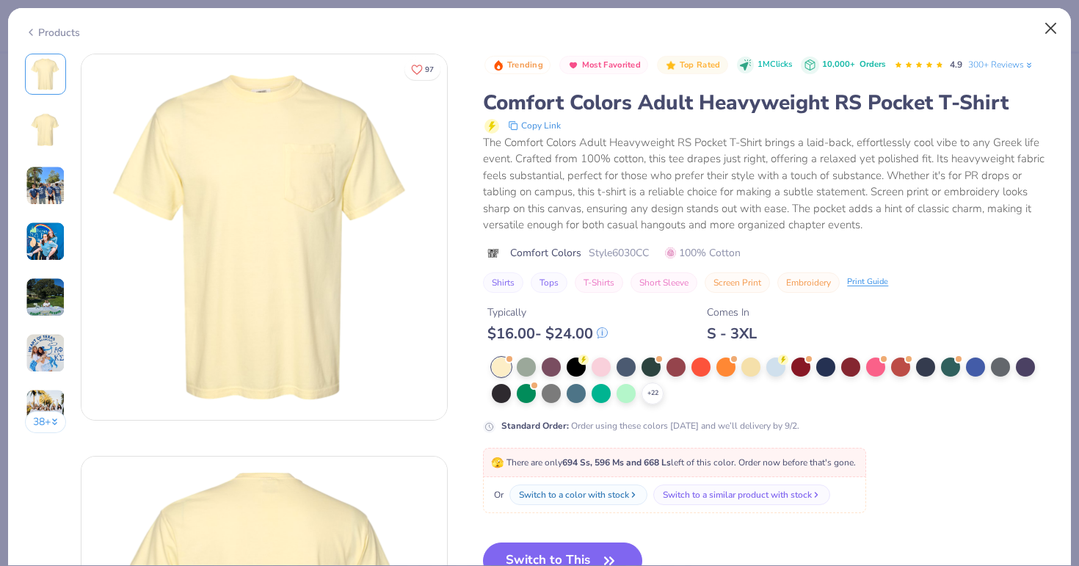
click at [811, 27] on button "Close" at bounding box center [1051, 29] width 28 height 28
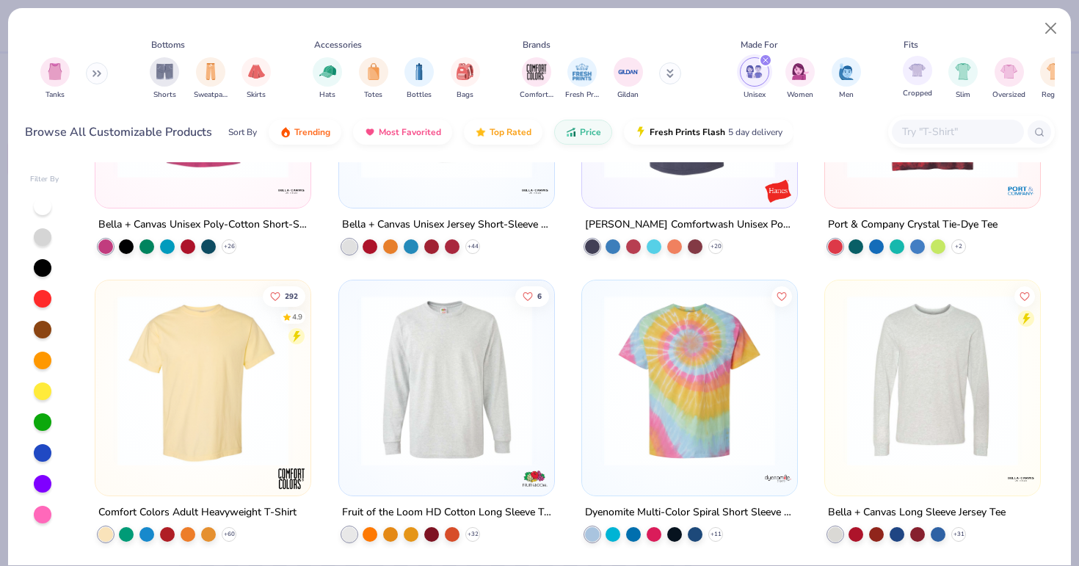
scroll to position [0, 82]
click at [545, 65] on img "filter for Comfort Colors" at bounding box center [535, 70] width 22 height 22
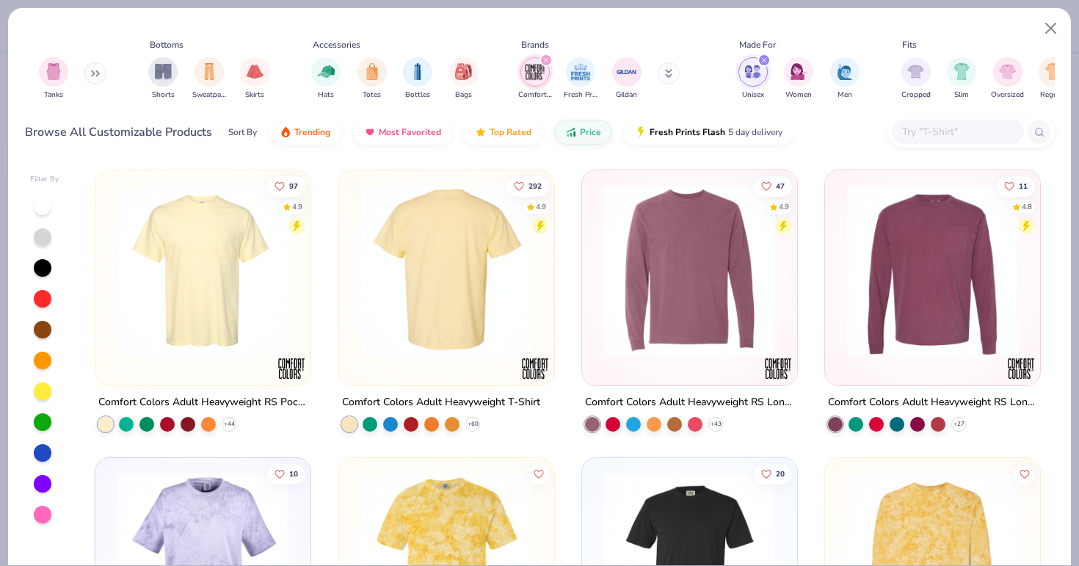
click at [516, 279] on img at bounding box center [447, 270] width 186 height 171
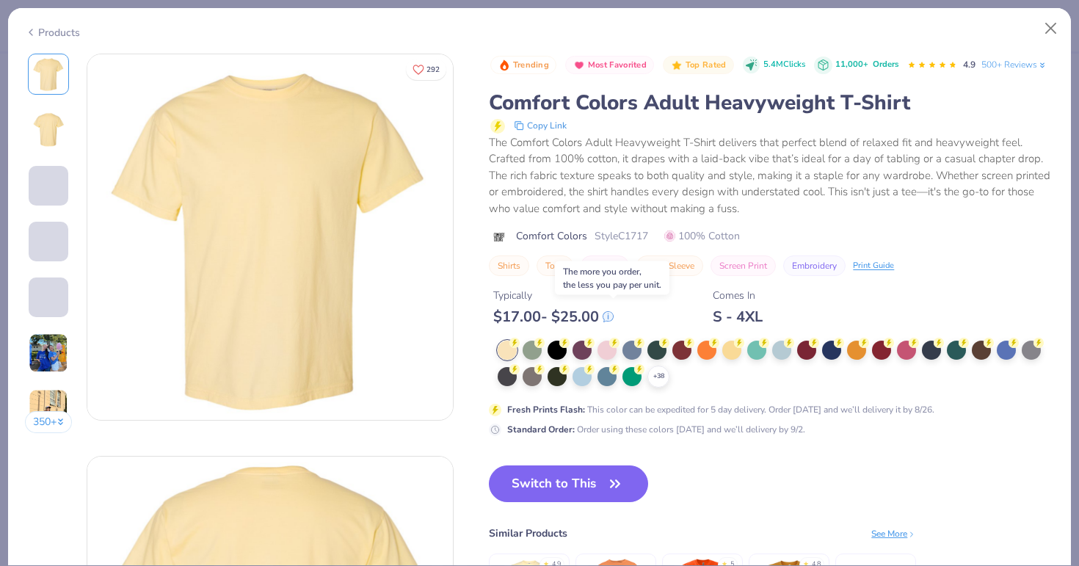
scroll to position [17, 0]
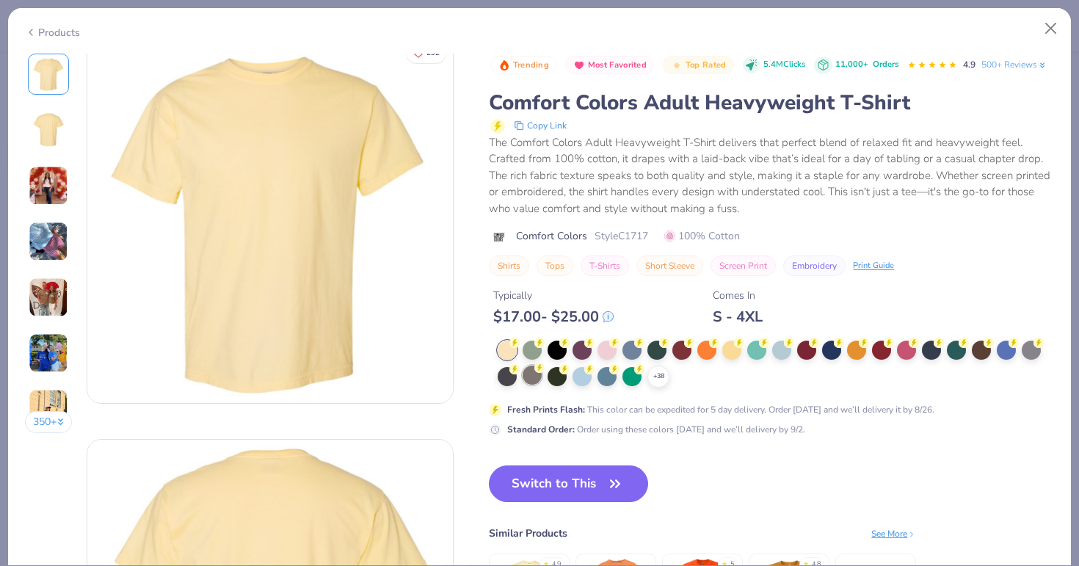
click at [535, 371] on div at bounding box center [531, 374] width 19 height 19
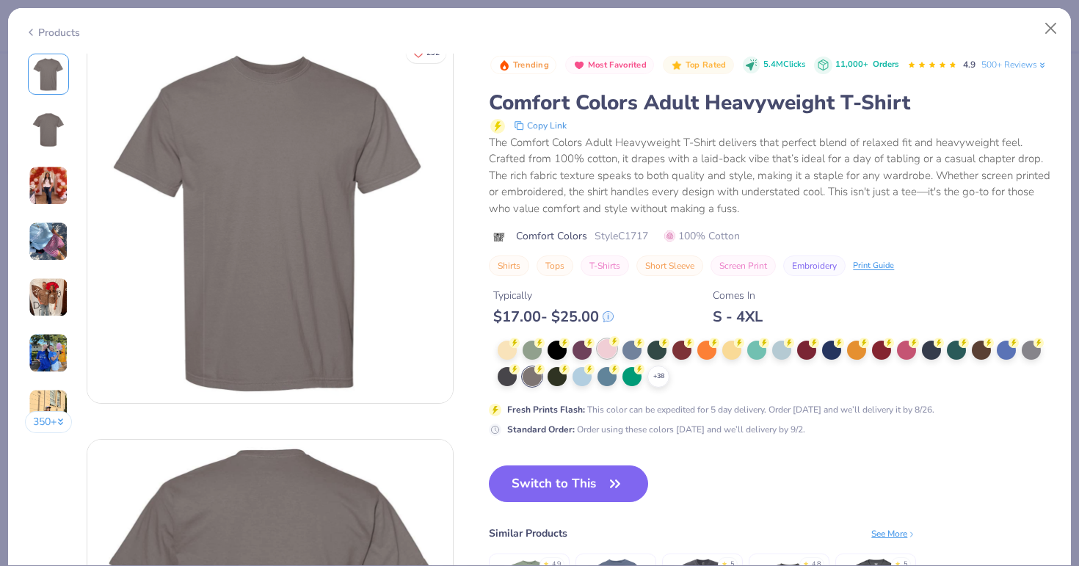
click at [608, 354] on div at bounding box center [606, 348] width 19 height 19
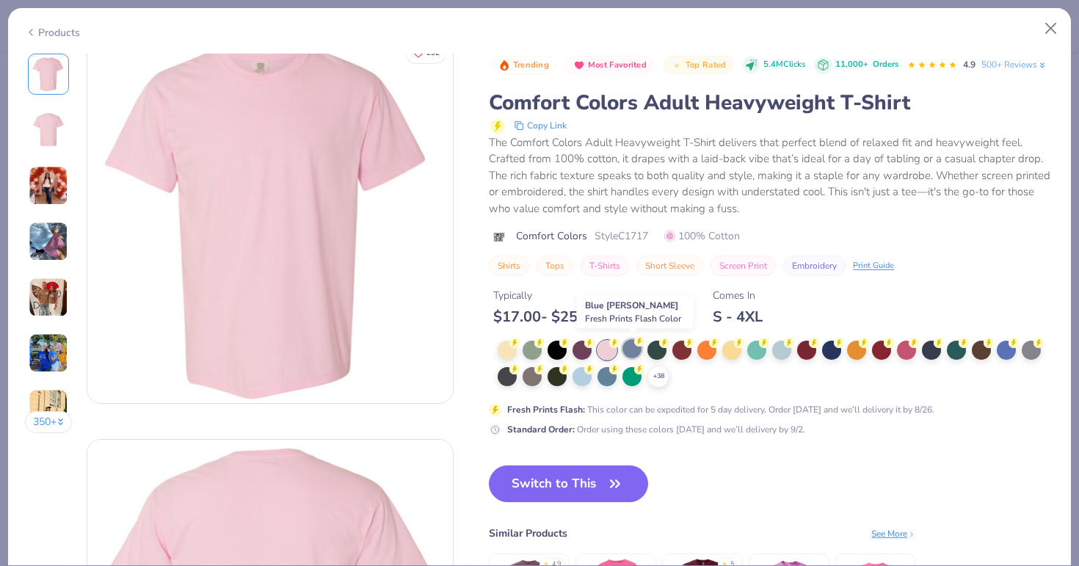
click at [628, 351] on div at bounding box center [631, 348] width 19 height 19
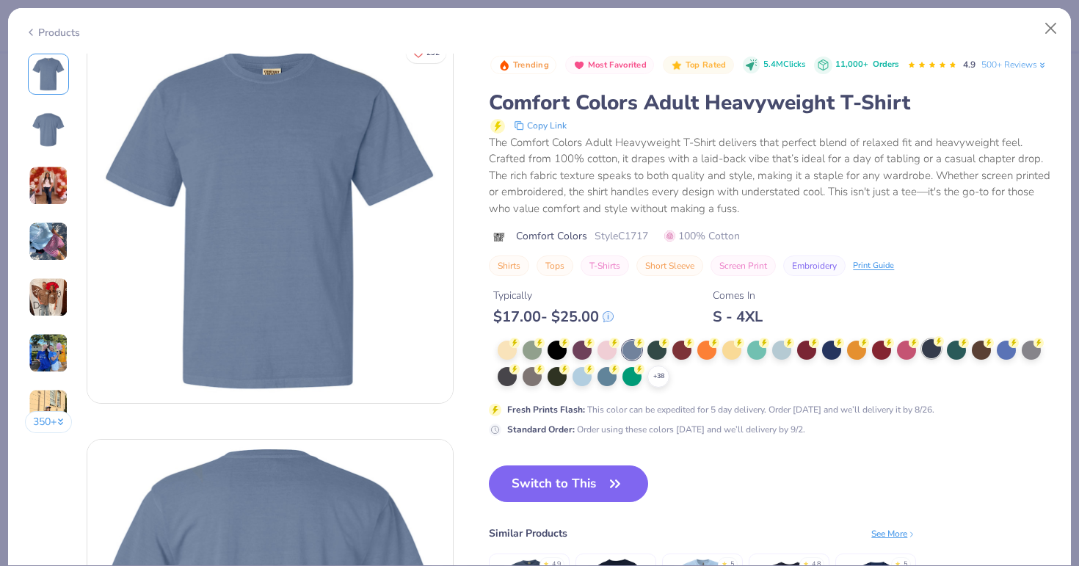
click at [520, 342] on circle at bounding box center [514, 343] width 10 height 10
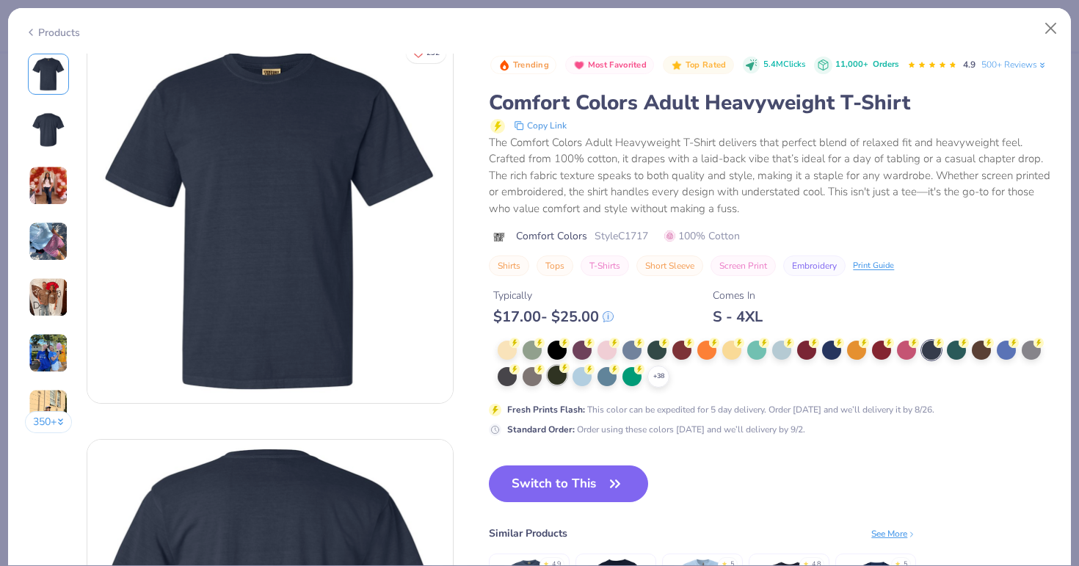
click at [520, 348] on circle at bounding box center [514, 343] width 10 height 10
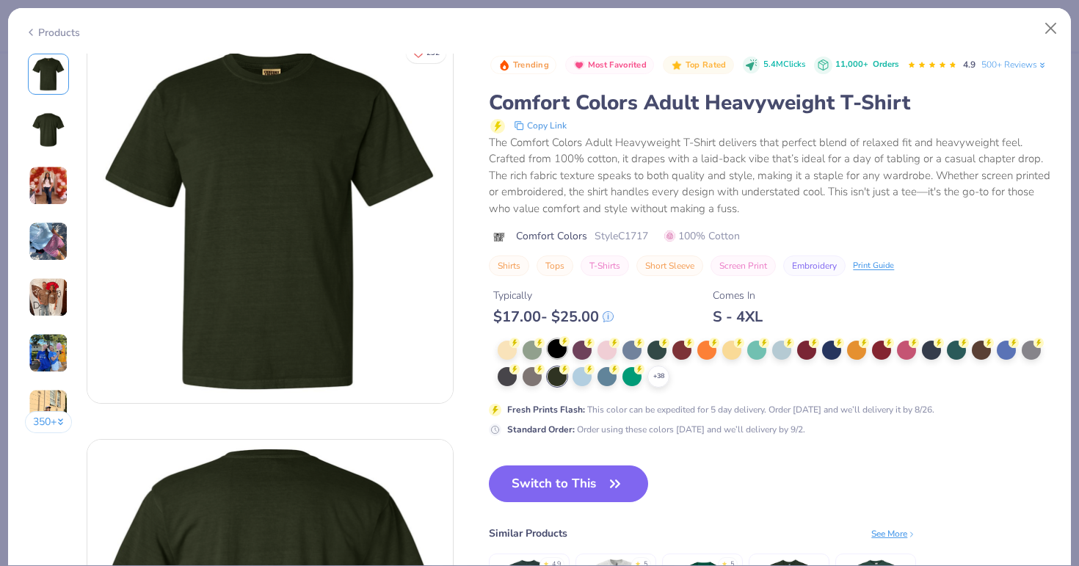
click at [558, 340] on div at bounding box center [556, 348] width 19 height 19
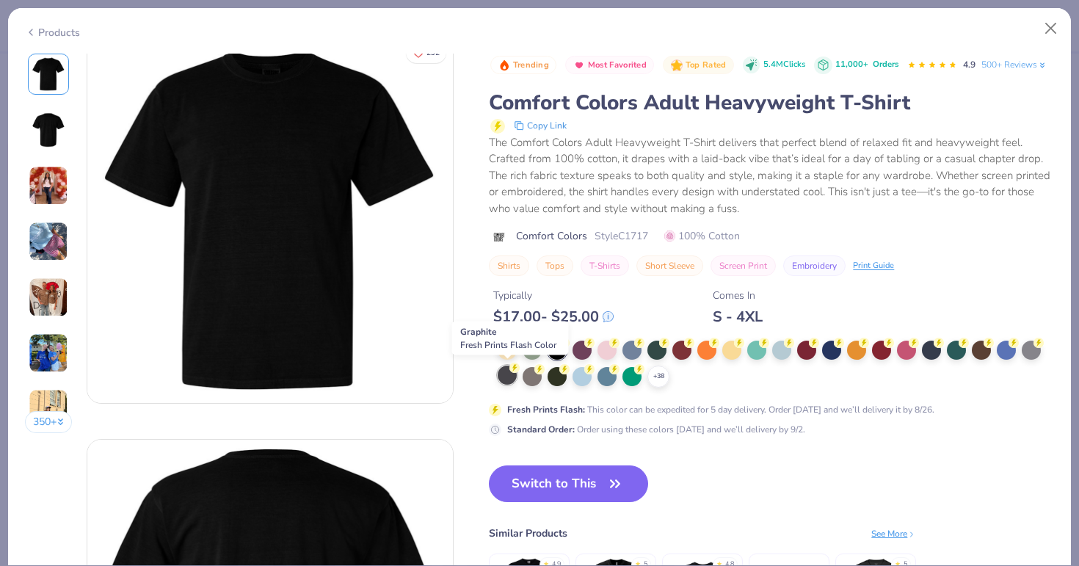
click at [506, 377] on div at bounding box center [507, 374] width 19 height 19
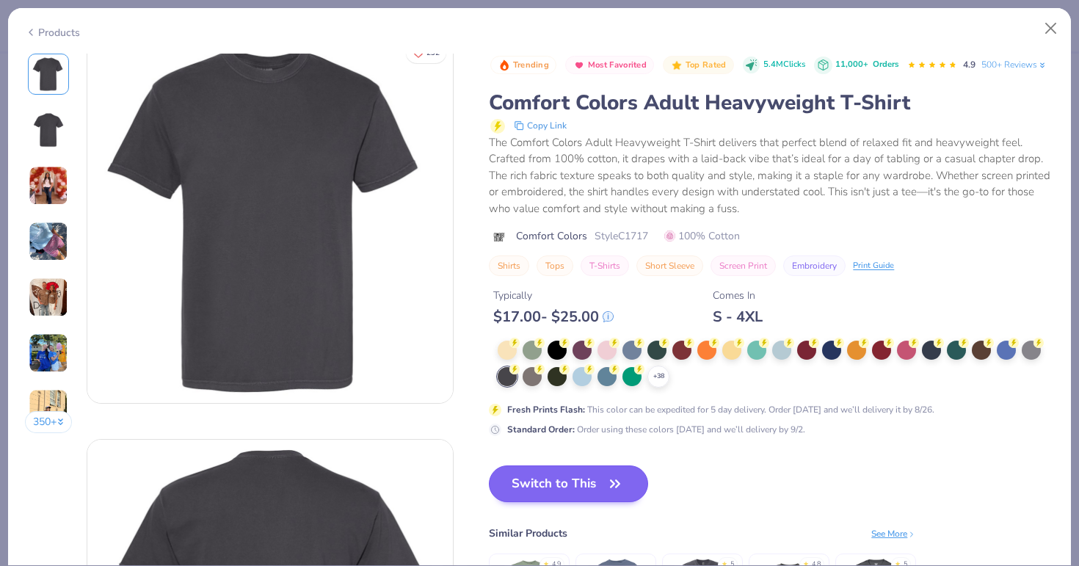
click at [562, 495] on button "Switch to This" at bounding box center [568, 483] width 159 height 37
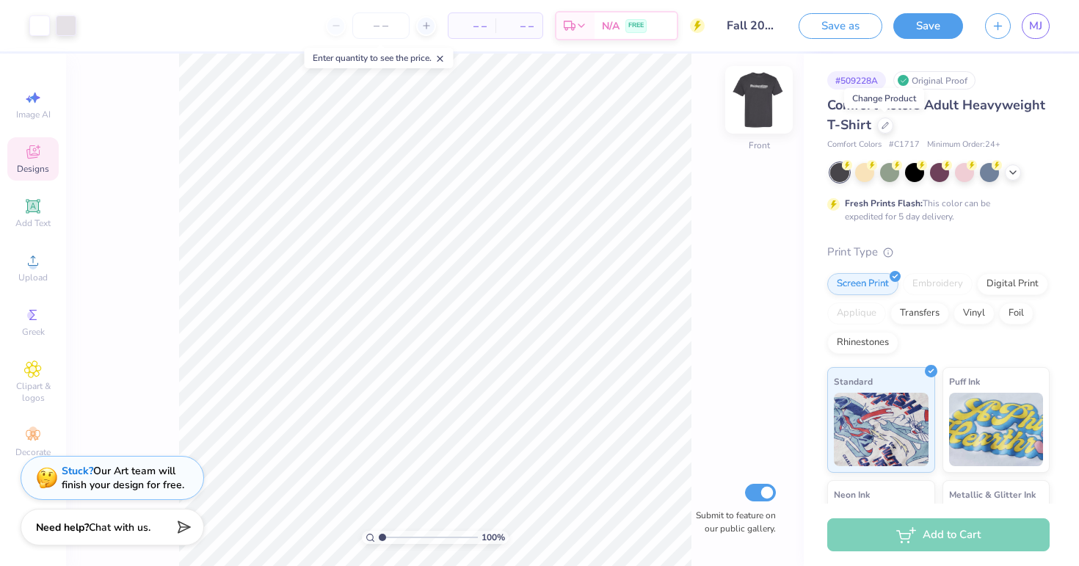
click at [760, 91] on img at bounding box center [758, 99] width 59 height 59
click at [768, 93] on img at bounding box center [758, 99] width 59 height 59
click at [768, 93] on img at bounding box center [758, 99] width 29 height 29
click at [377, 37] on input "number" at bounding box center [380, 25] width 57 height 26
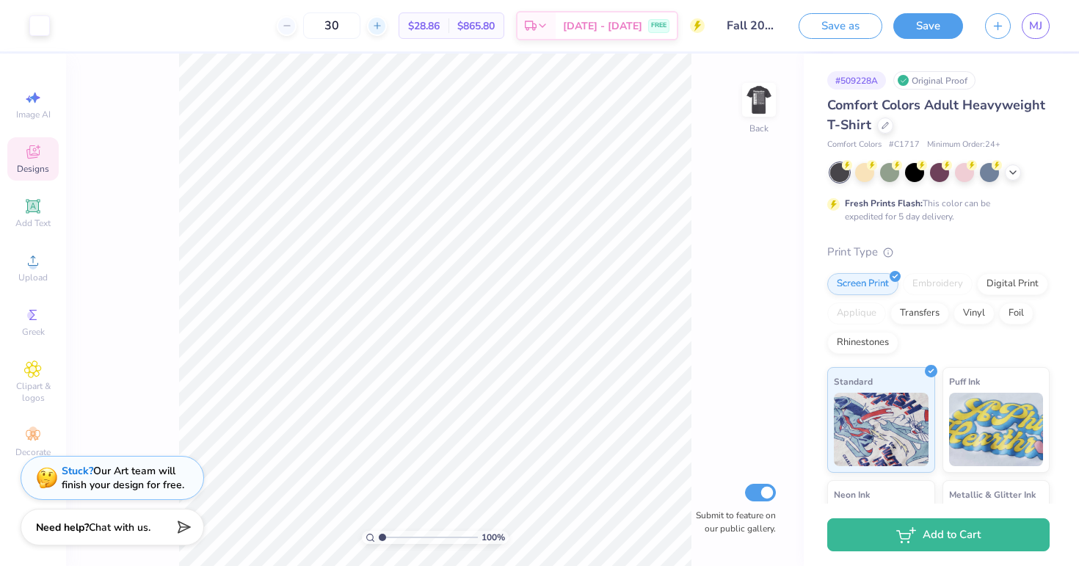
type input "3"
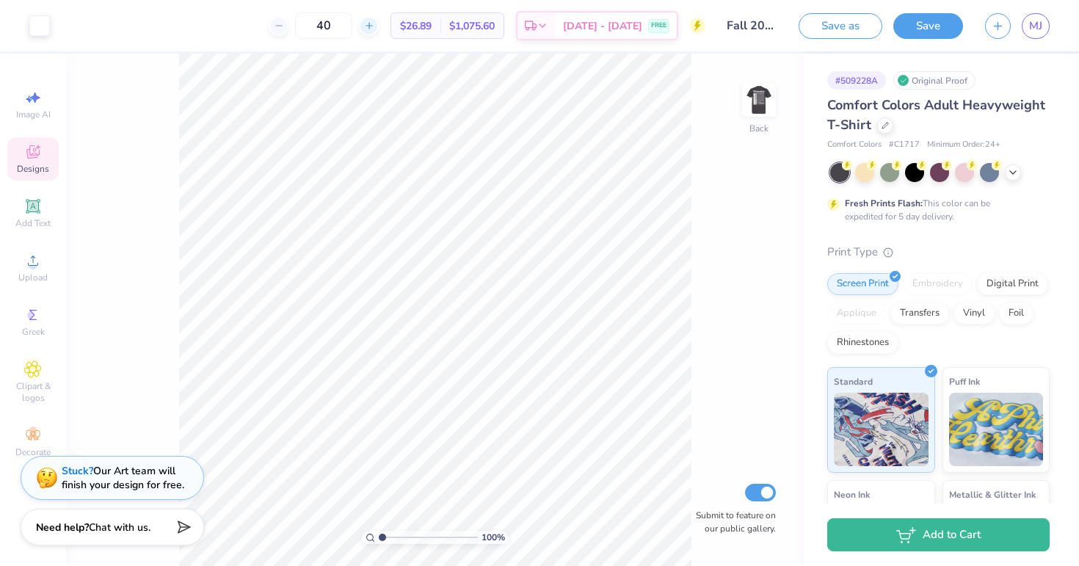
type input "4"
